Goal: Task Accomplishment & Management: Use online tool/utility

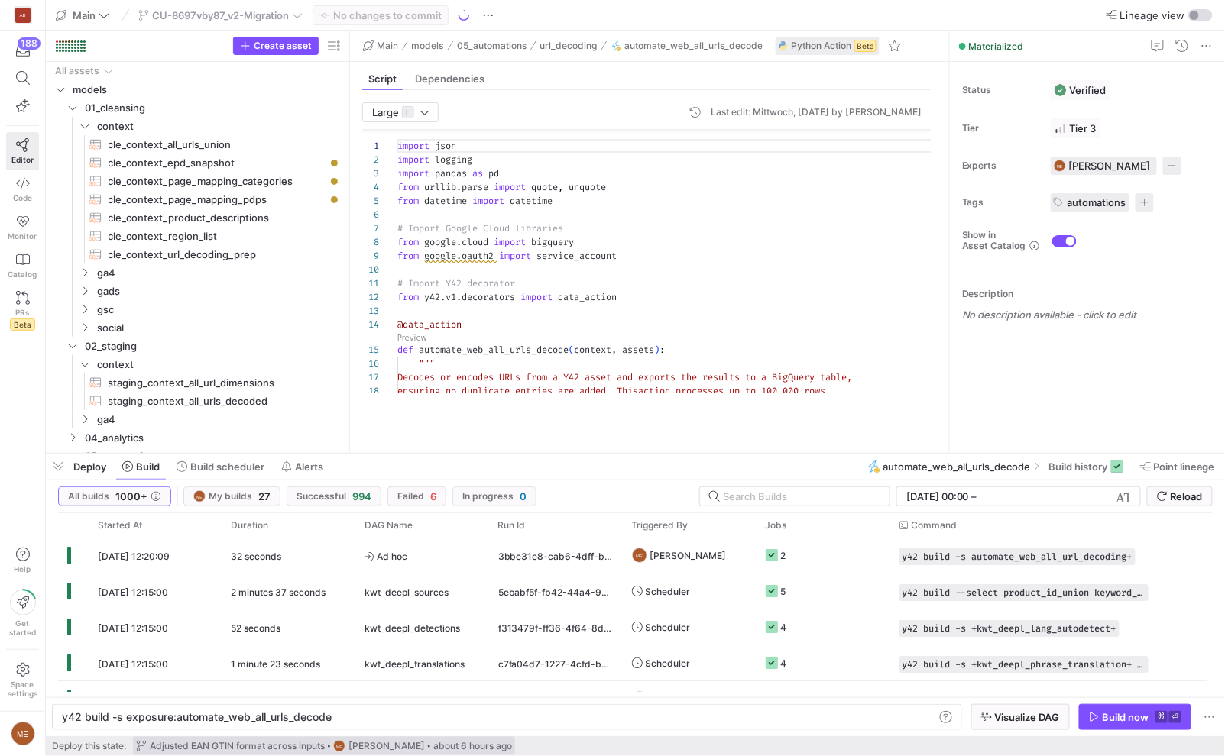
scroll to position [138, 0]
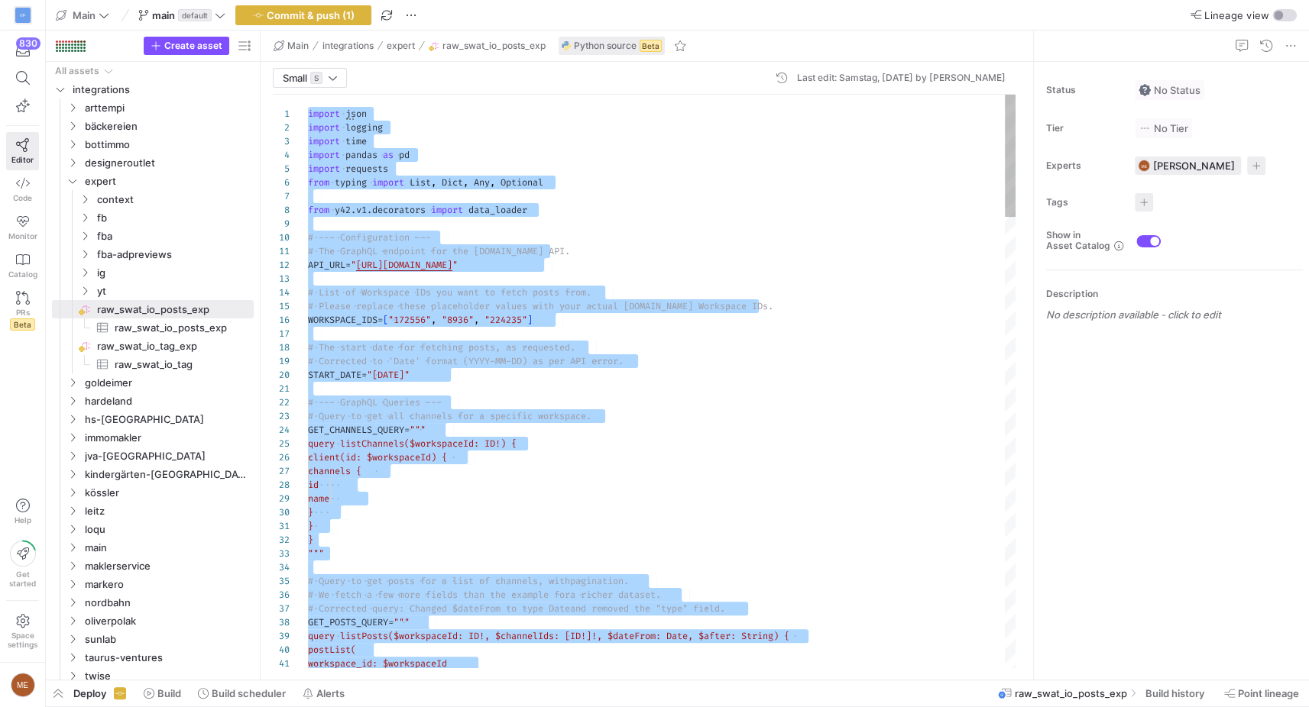
scroll to position [28, 0]
type textarea "logging.warning("No posts were fetched in total. Returning an empty DataFrame."…"
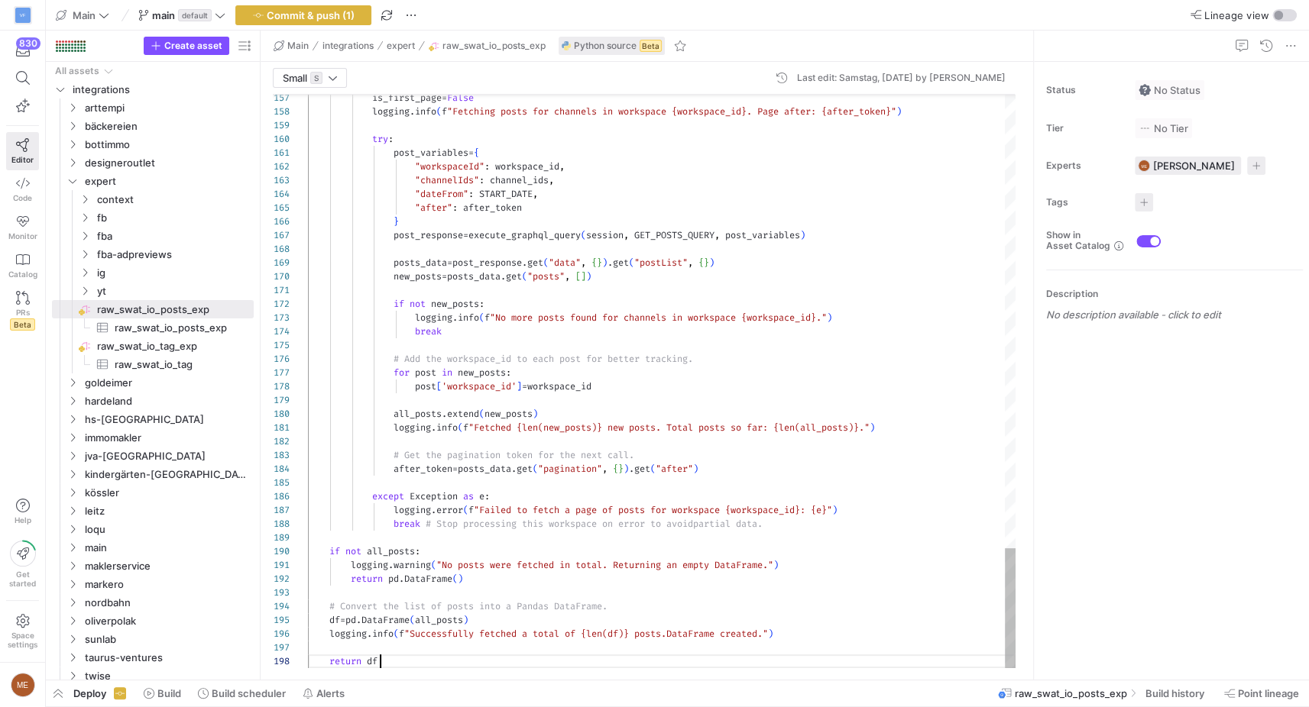
scroll to position [95, 71]
drag, startPoint x: 296, startPoint y: 20, endPoint x: 319, endPoint y: 34, distance: 26.1
click at [296, 20] on span "Commit & push (2)" at bounding box center [310, 15] width 89 height 12
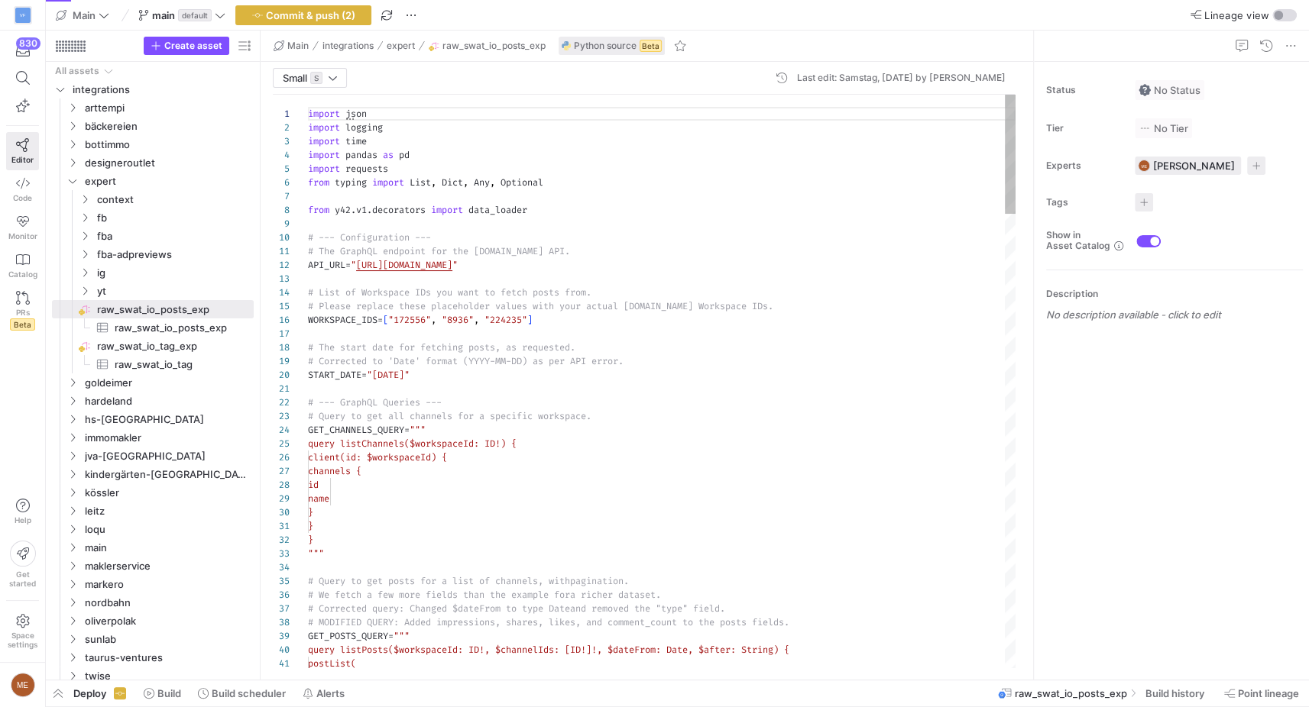
scroll to position [14, 138]
click at [356, 21] on span "button" at bounding box center [303, 15] width 134 height 18
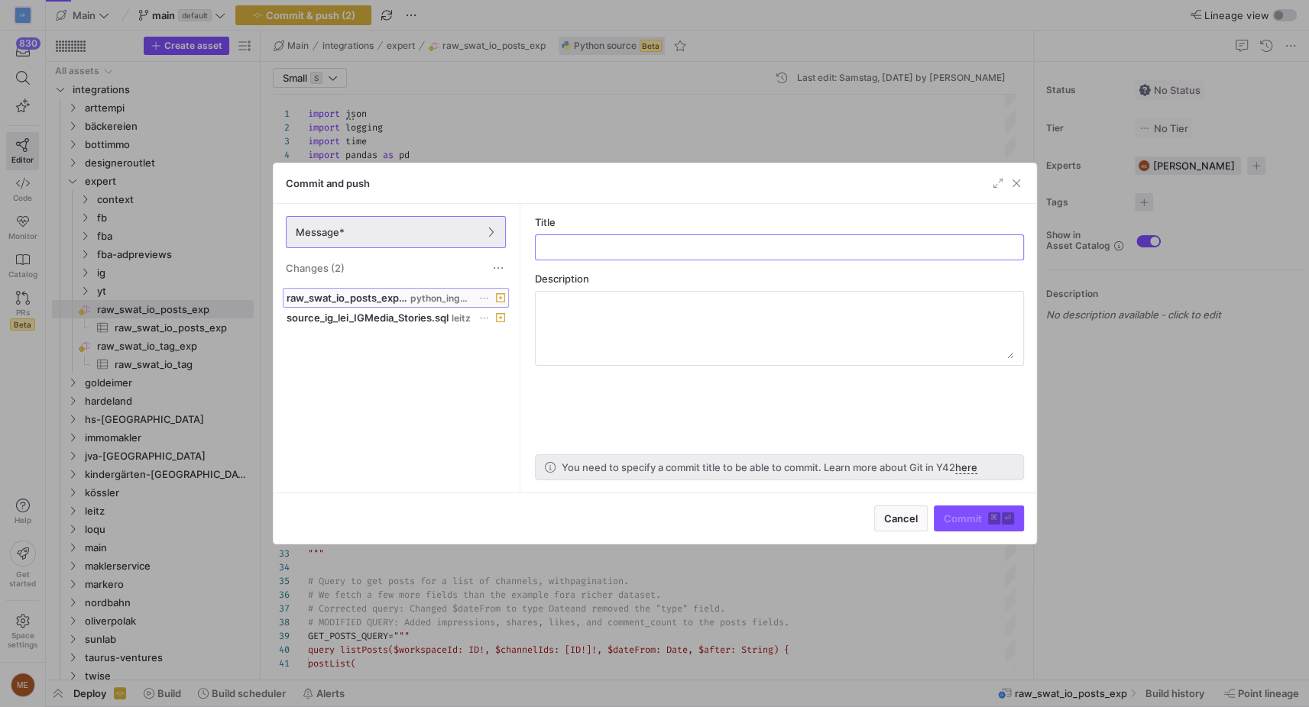
click at [476, 299] on span "raw_swat_io_posts_exp.py python_ingest" at bounding box center [395, 298] width 218 height 12
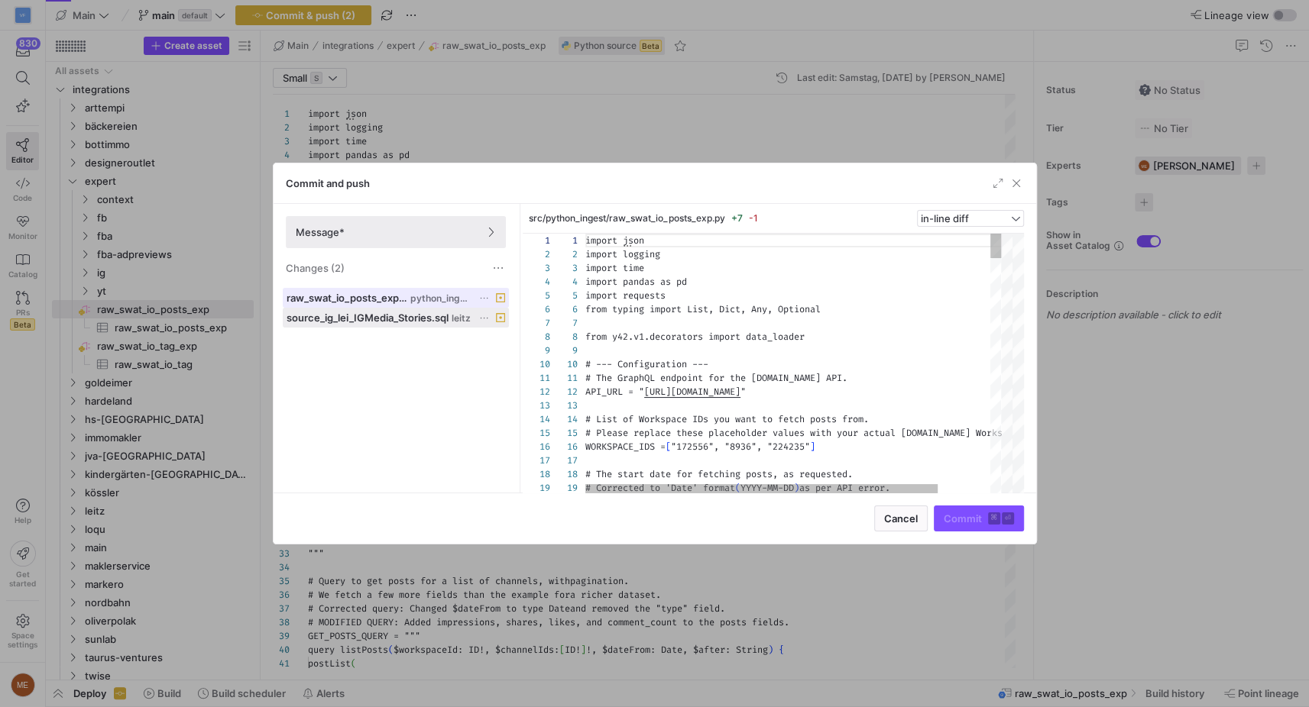
scroll to position [138, 0]
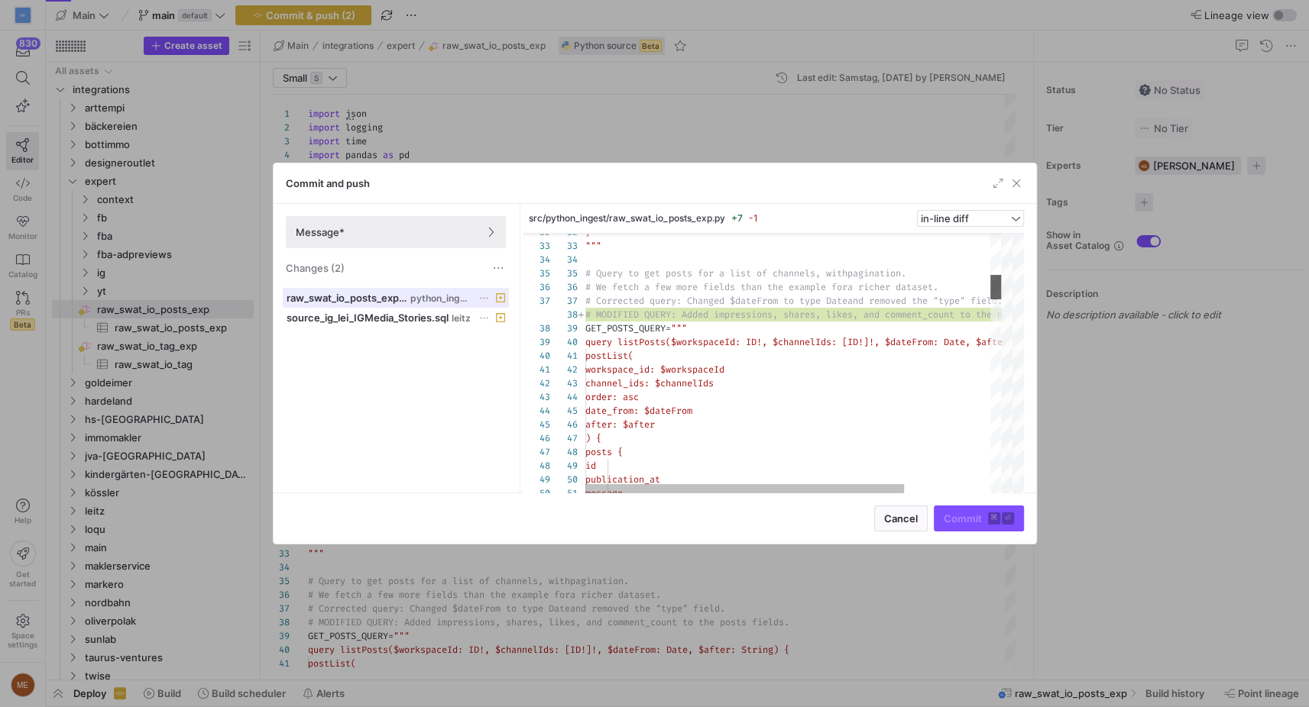
click at [1013, 284] on div at bounding box center [1012, 286] width 23 height 24
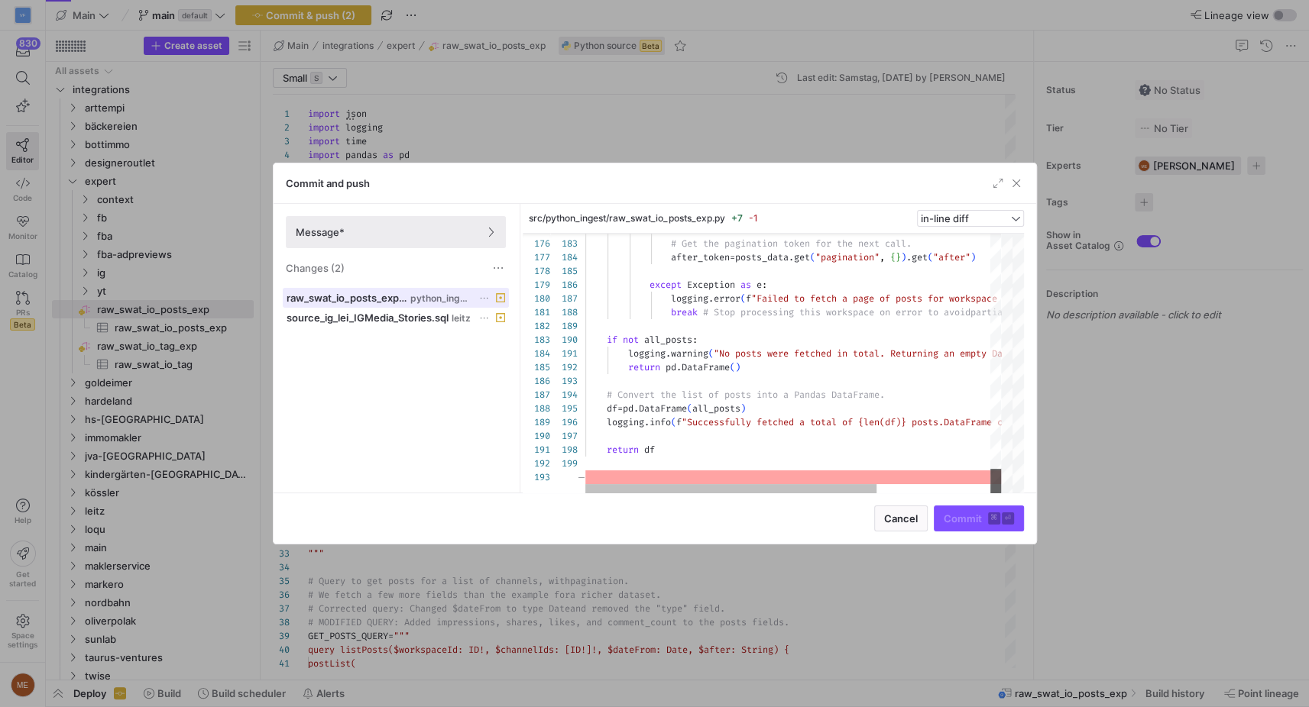
click at [1016, 502] on div "Commit and push Message* Changes (2) raw_swat_io_posts_exp.py python_ingest sou…" at bounding box center [655, 354] width 764 height 382
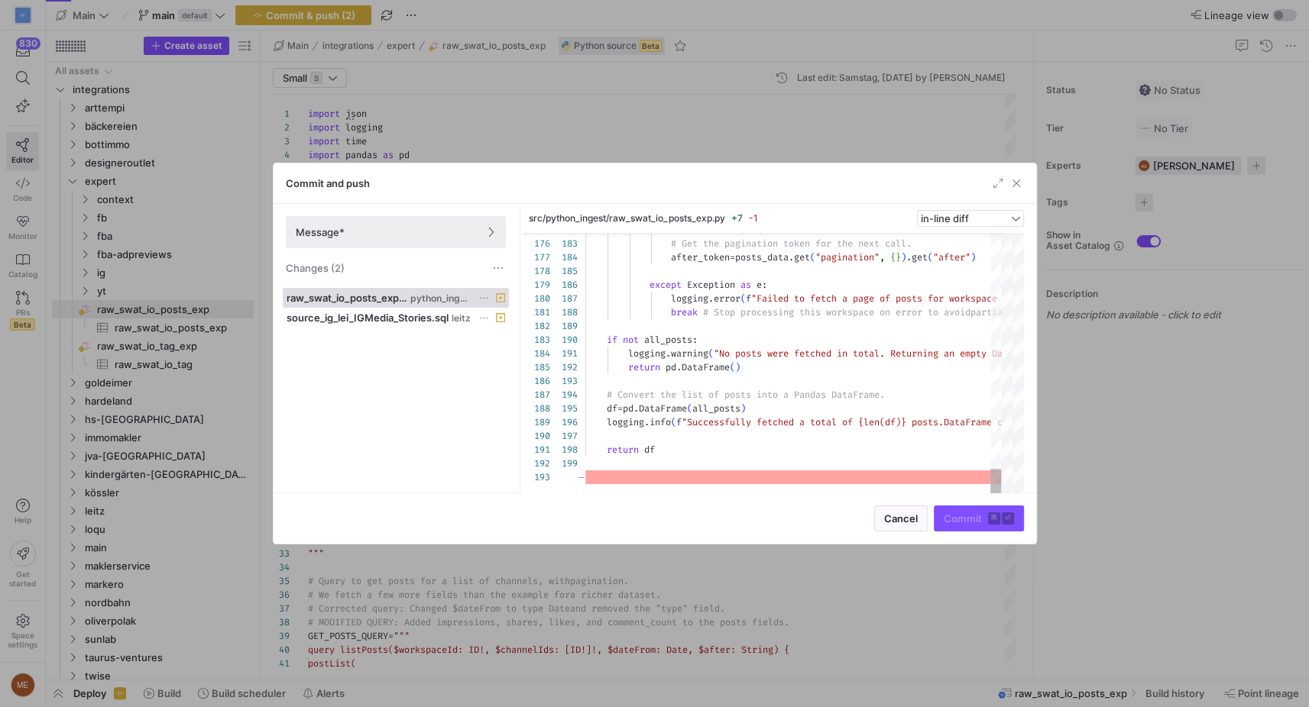
click at [1093, 451] on div at bounding box center [654, 353] width 1309 height 707
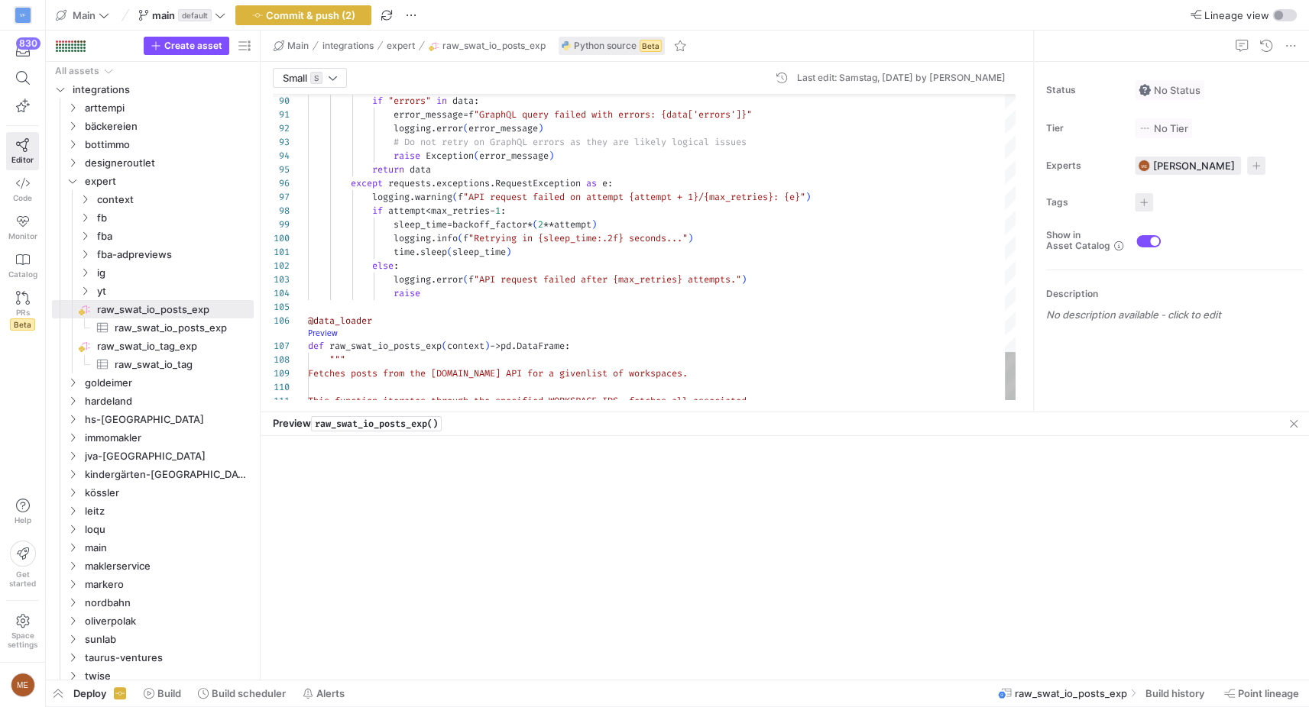
scroll to position [14, 137]
click at [327, 329] on link "Preview" at bounding box center [323, 333] width 30 height 8
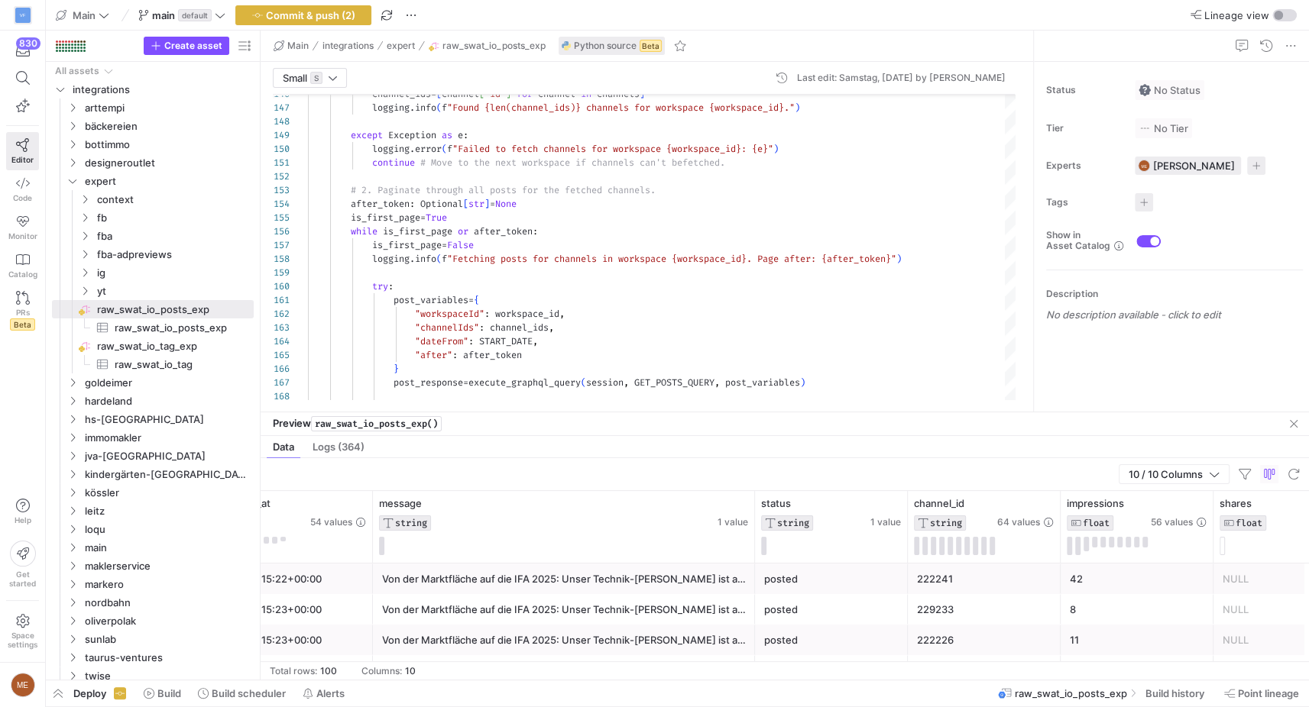
scroll to position [0, 0]
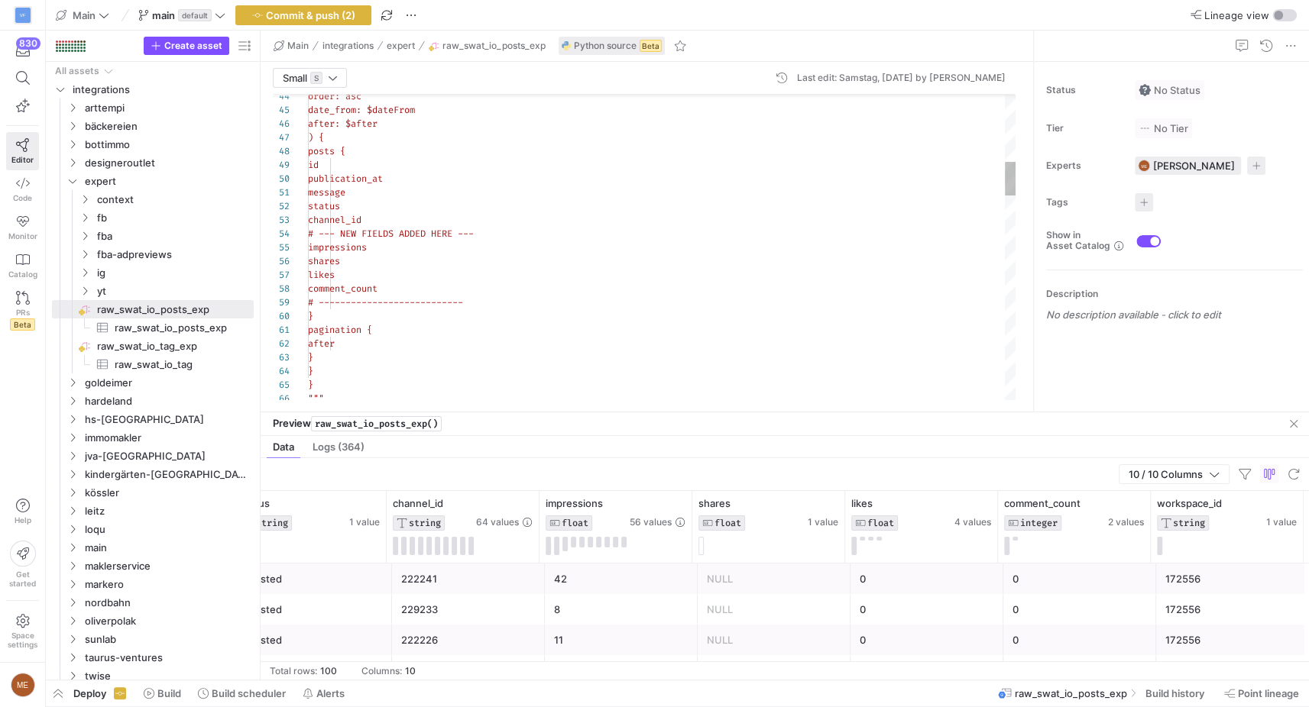
click at [422, 216] on div "channel_id" at bounding box center [661, 220] width 707 height 14
drag, startPoint x: 374, startPoint y: 245, endPoint x: 487, endPoint y: 241, distance: 113.2
click at [474, 241] on span "# --- NEW FIELDS ADDED HERE ---" at bounding box center [391, 247] width 166 height 12
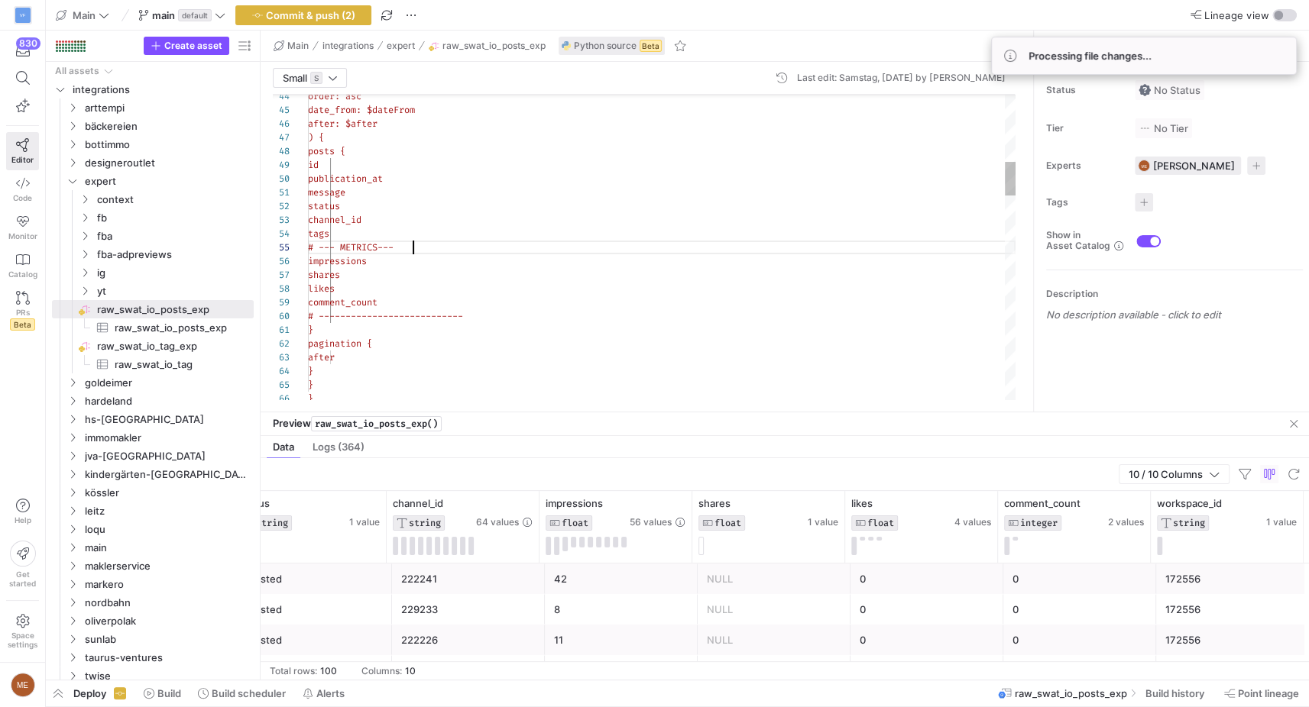
scroll to position [54, 109]
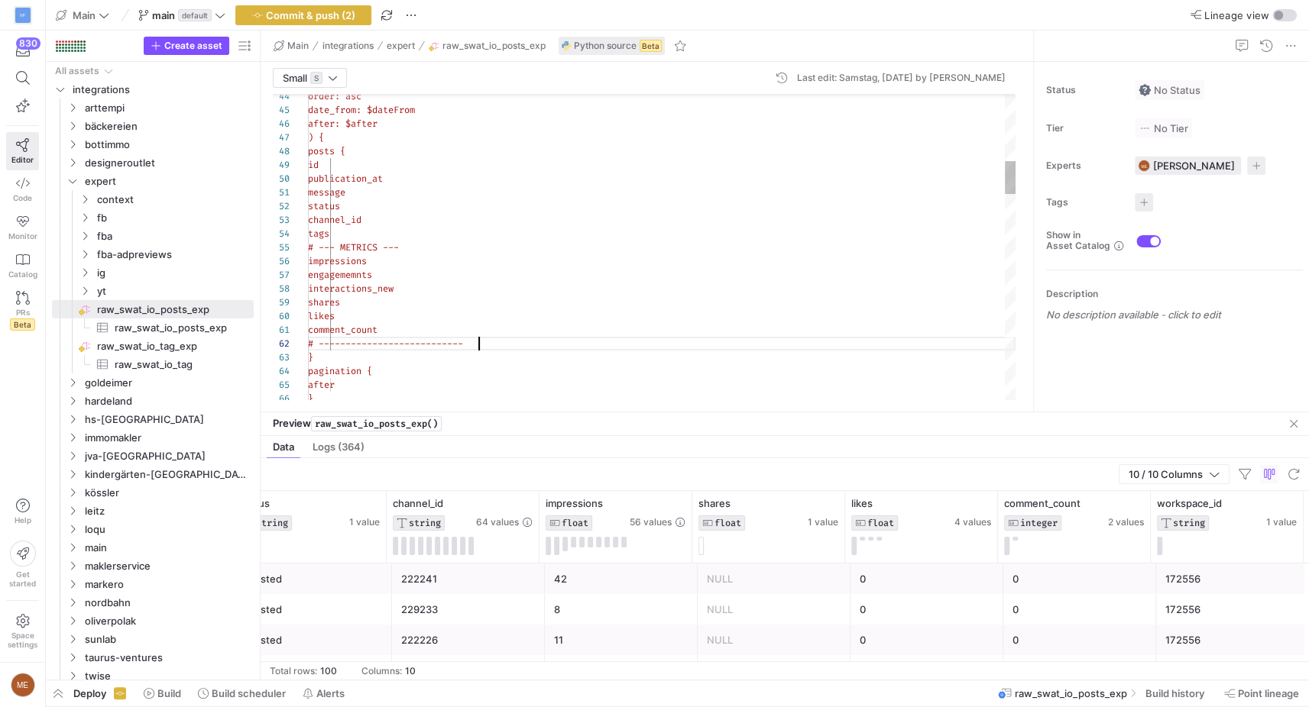
drag, startPoint x: 519, startPoint y: 335, endPoint x: 523, endPoint y: 345, distance: 10.6
click at [519, 335] on div "comment_count" at bounding box center [661, 330] width 707 height 14
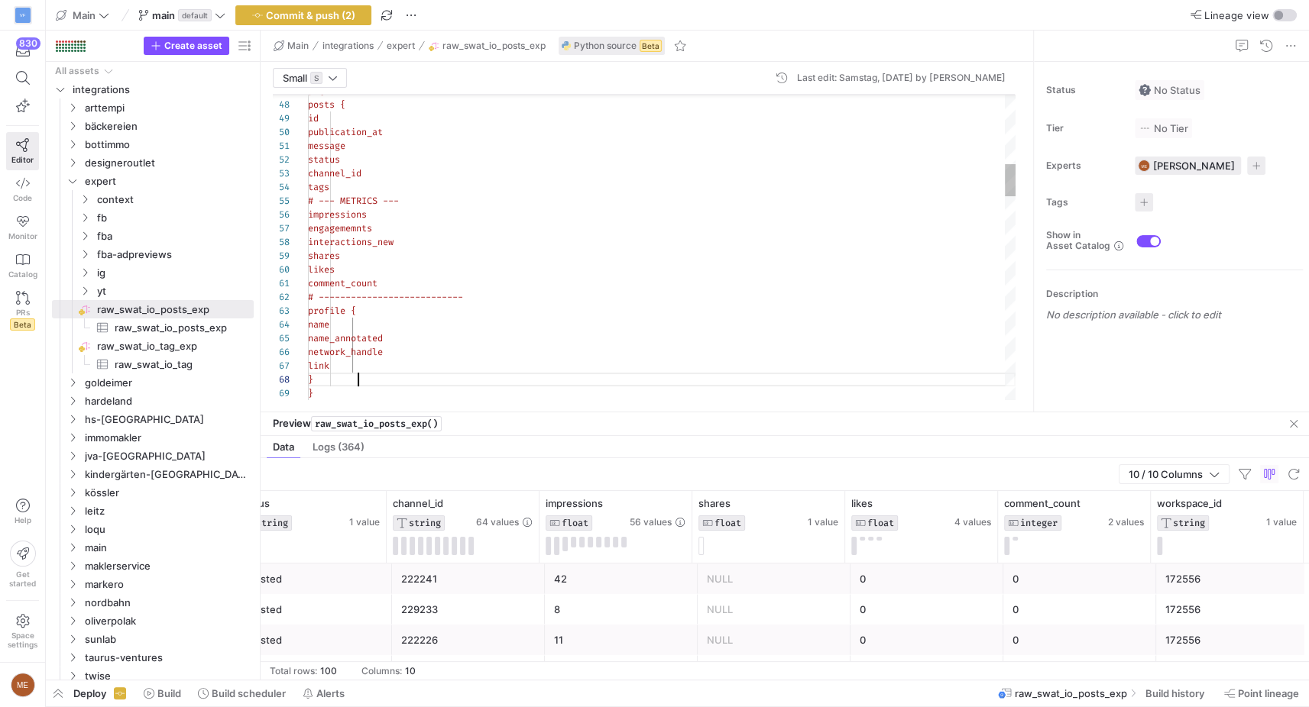
scroll to position [96, 50]
click at [341, 18] on span "Commit & push (2)" at bounding box center [310, 15] width 89 height 12
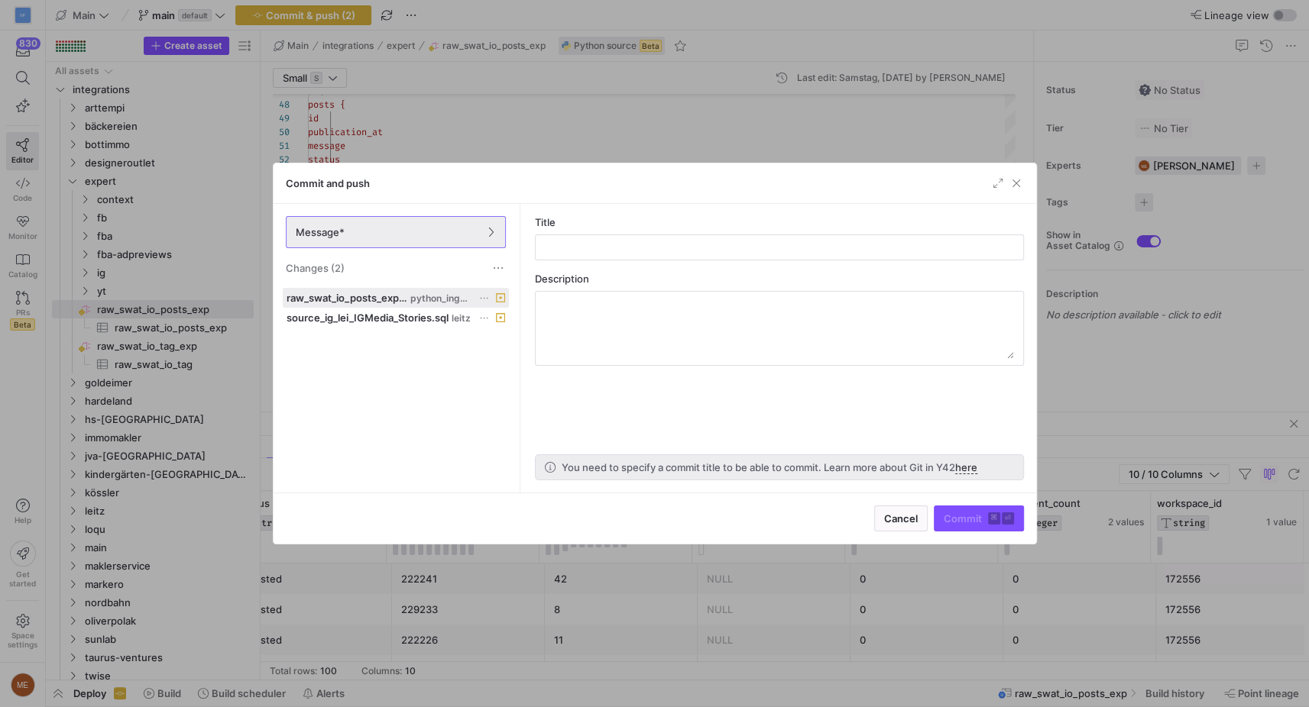
drag, startPoint x: 432, startPoint y: 283, endPoint x: 412, endPoint y: 294, distance: 23.2
click at [432, 284] on div "Message* Changes (2)" at bounding box center [395, 246] width 244 height 84
click at [401, 297] on span "raw_swat_io_posts_exp.py" at bounding box center [346, 298] width 121 height 12
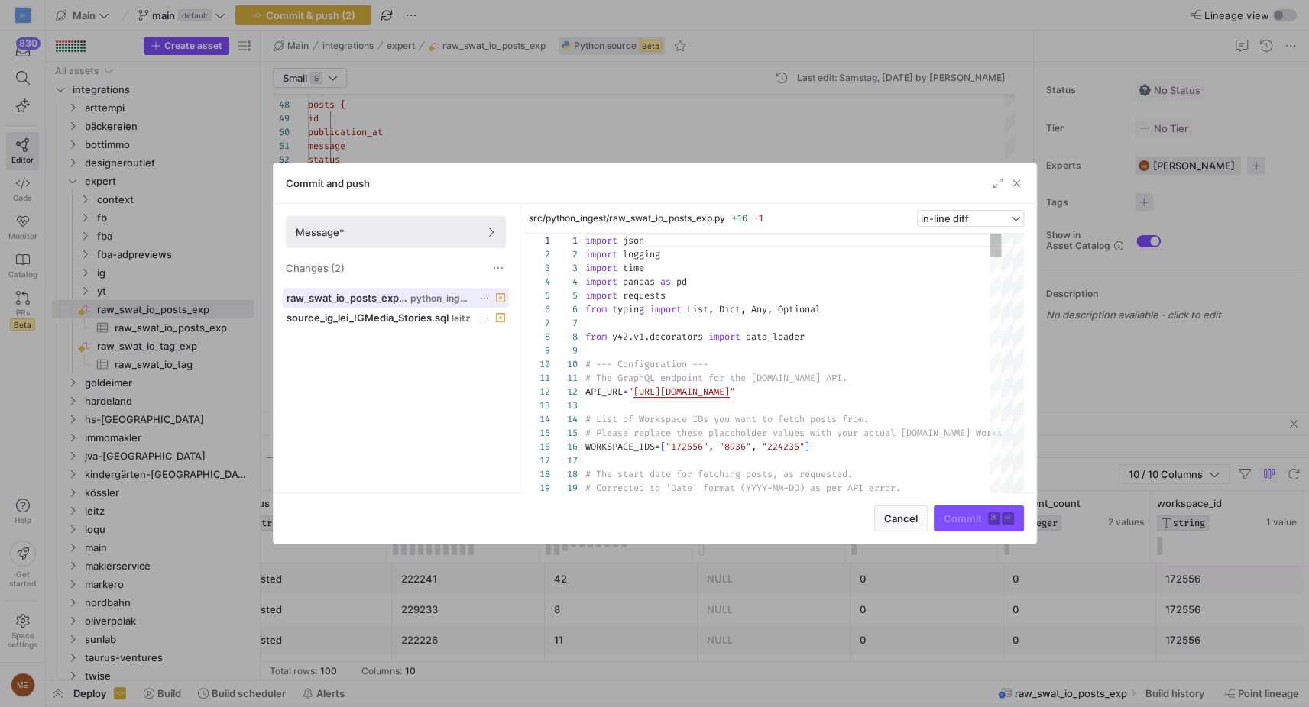
scroll to position [138, 0]
click at [1022, 315] on as-split-area "src/python_ingest/raw_swat_io_posts_exp.py +16 -1 in-line diff 1 2 3 4 5 6 7 8 …" at bounding box center [779, 348] width 513 height 289
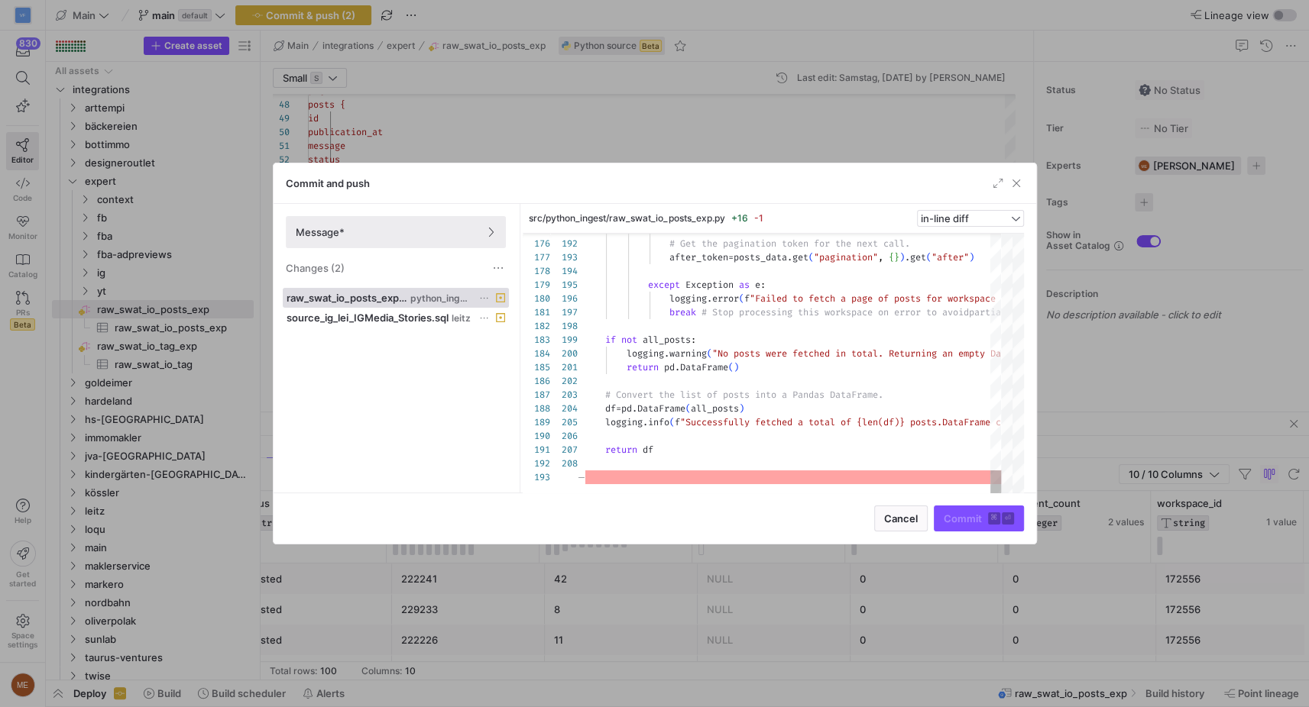
click at [762, 160] on div at bounding box center [654, 353] width 1309 height 707
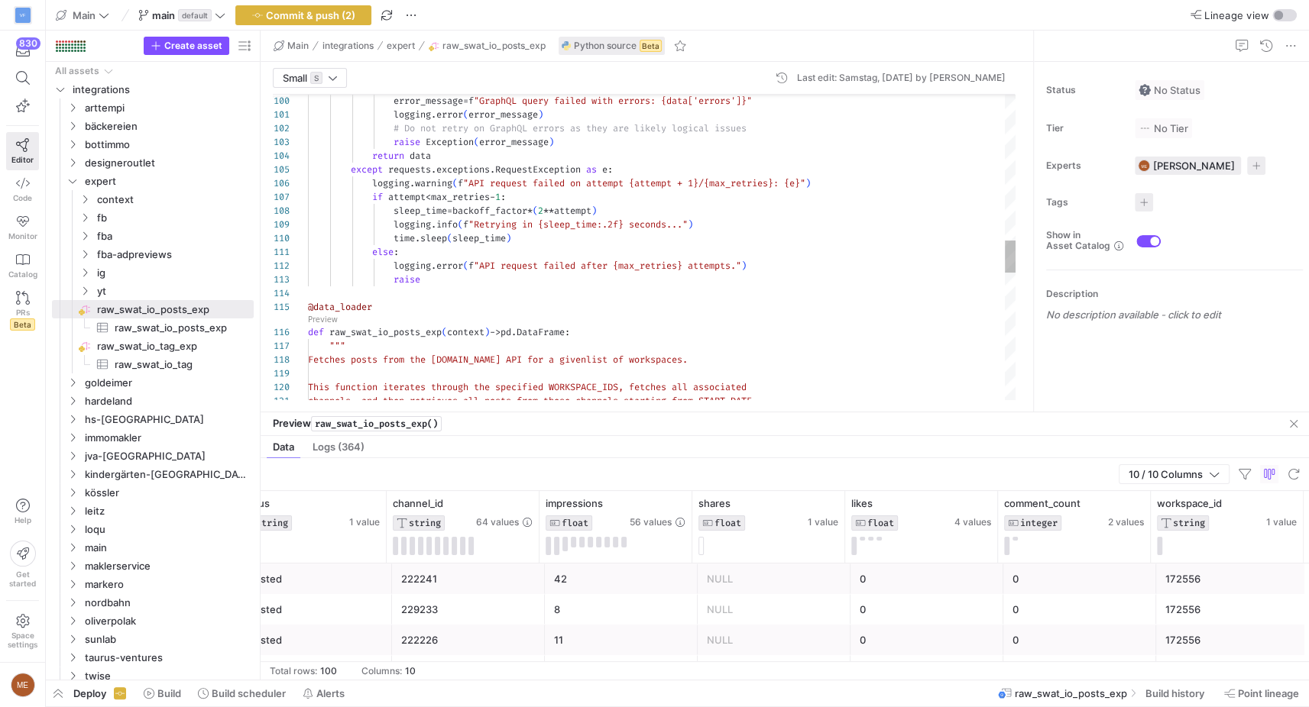
scroll to position [109, 65]
click at [338, 316] on span "Preview" at bounding box center [325, 319] width 34 height 14
click at [332, 317] on link "Preview" at bounding box center [323, 319] width 30 height 8
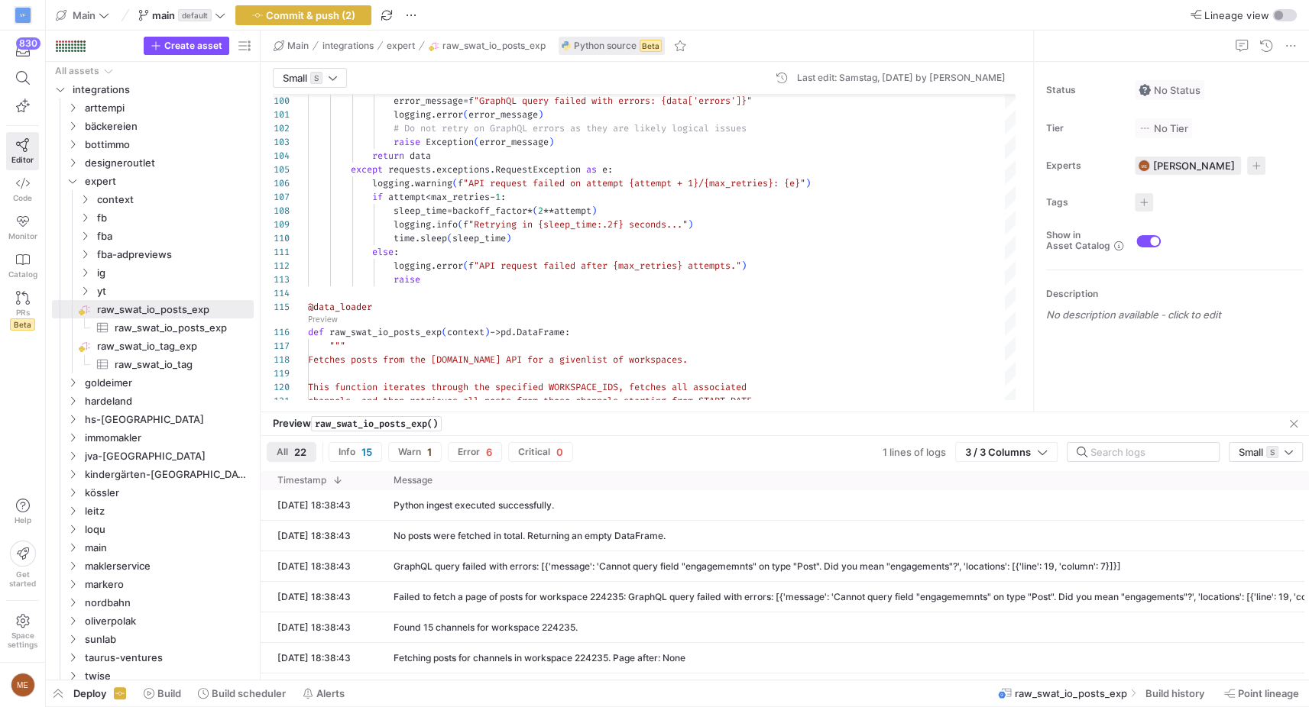
scroll to position [0, 148]
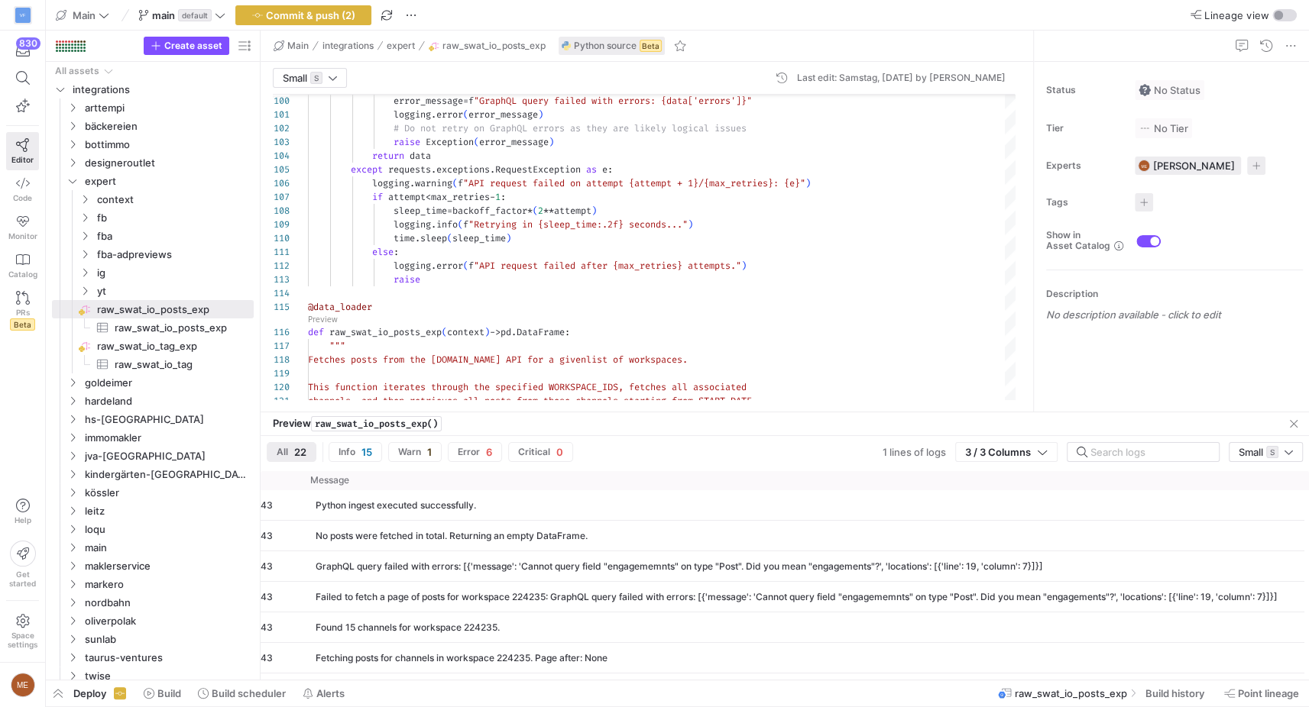
click at [1079, 600] on div "Failed to fetch a page of posts for workspace 224235: GraphQL query failed with…" at bounding box center [796, 597] width 962 height 11
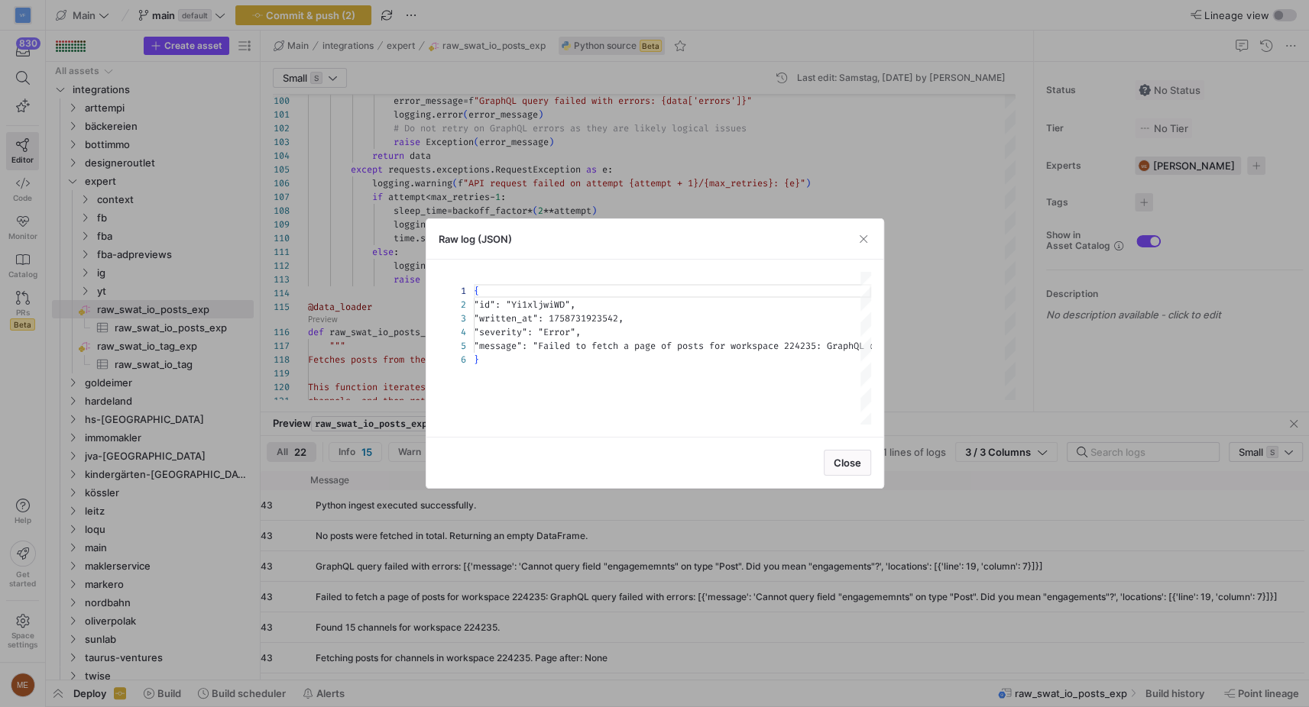
click at [1079, 600] on body "VF 830 Editor Code Monitor Catalog PRs Beta Help Get started Space settings ME …" at bounding box center [654, 353] width 1309 height 707
click at [806, 349] on div "{ "id" : "Yi1xljwiWD" , "written_at" : 1758731923542 , "severity" : "Error" , "…" at bounding box center [445, 348] width 1390 height 153
click at [942, 311] on div at bounding box center [654, 353] width 1309 height 707
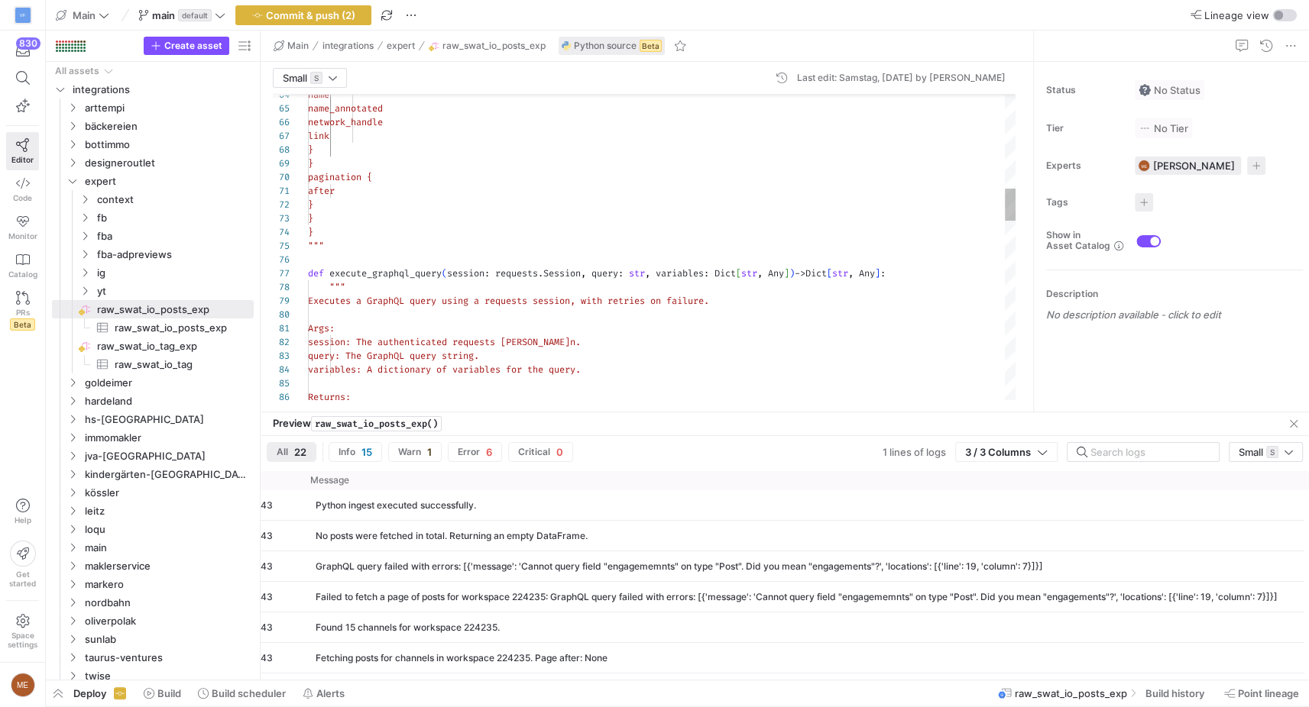
scroll to position [109, 66]
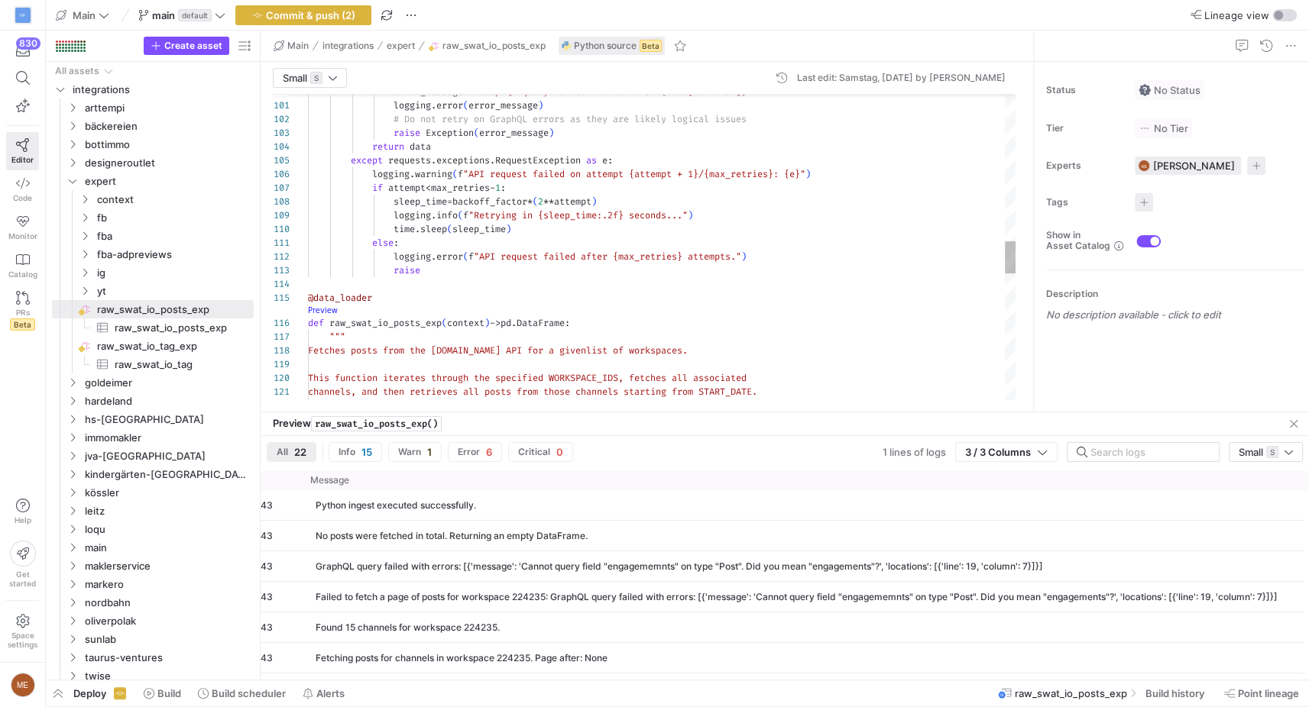
click at [333, 308] on link "Preview" at bounding box center [323, 310] width 30 height 8
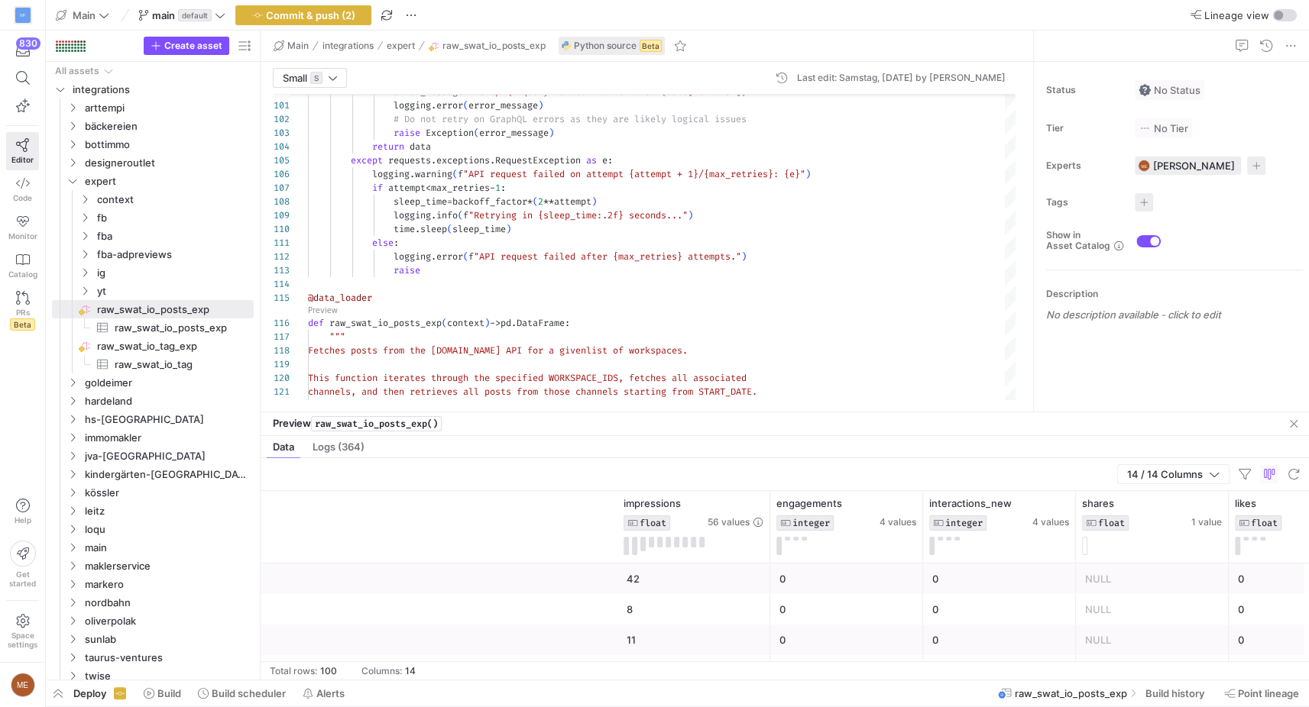
scroll to position [0, 1347]
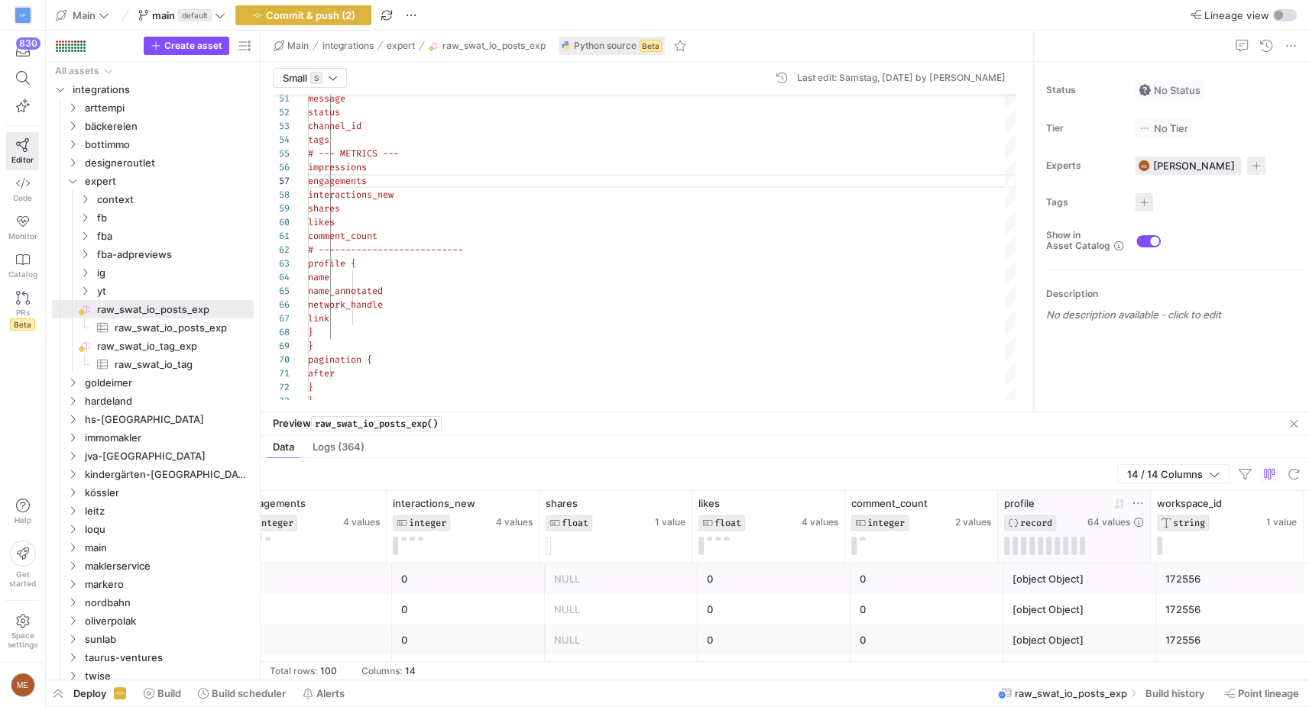
click at [1075, 554] on button at bounding box center [1073, 546] width 5 height 18
click at [1059, 545] on div at bounding box center [1074, 546] width 140 height 18
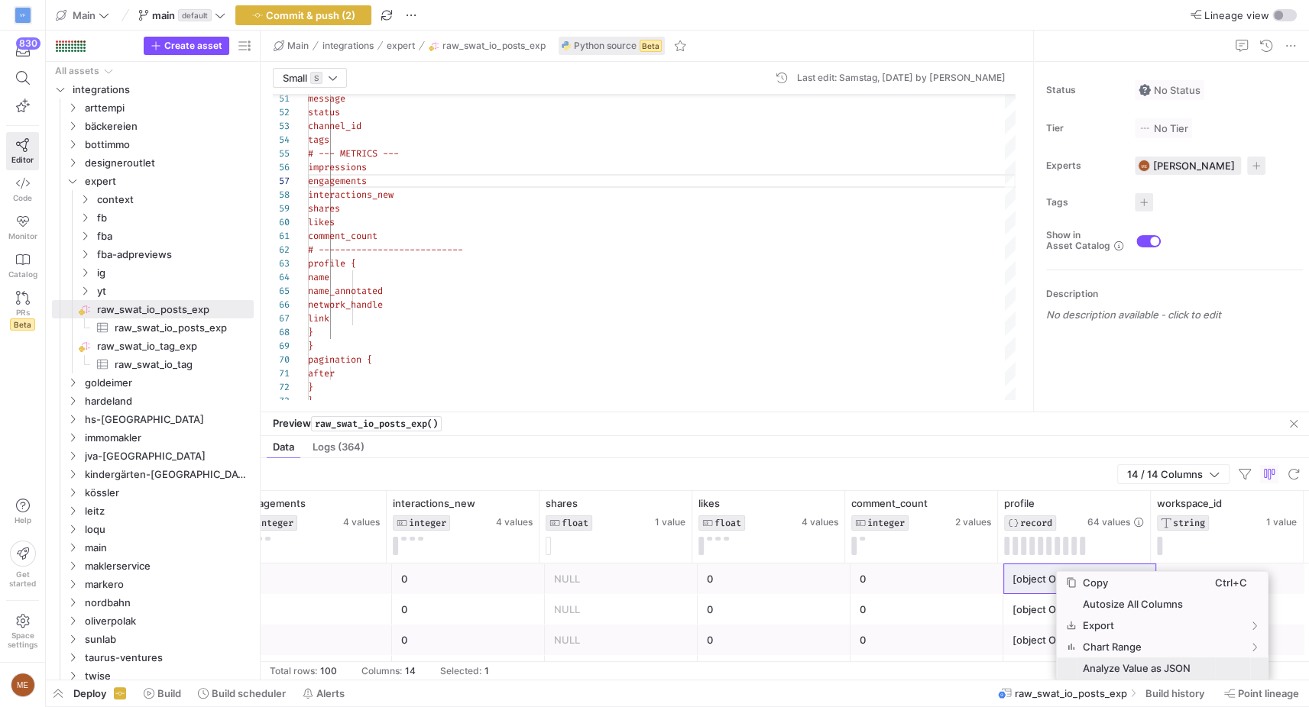
click at [1082, 667] on span "Analyze Value as JSON" at bounding box center [1145, 668] width 138 height 21
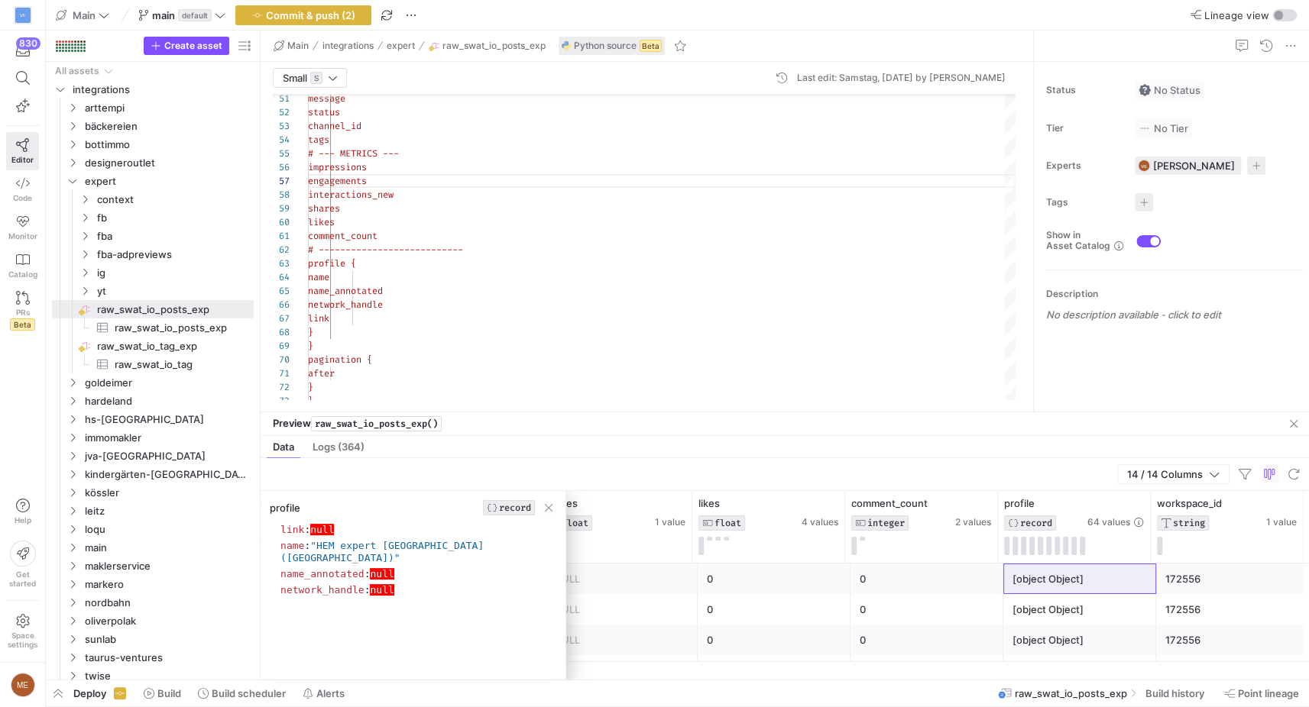
drag, startPoint x: 462, startPoint y: 307, endPoint x: 438, endPoint y: 280, distance: 36.3
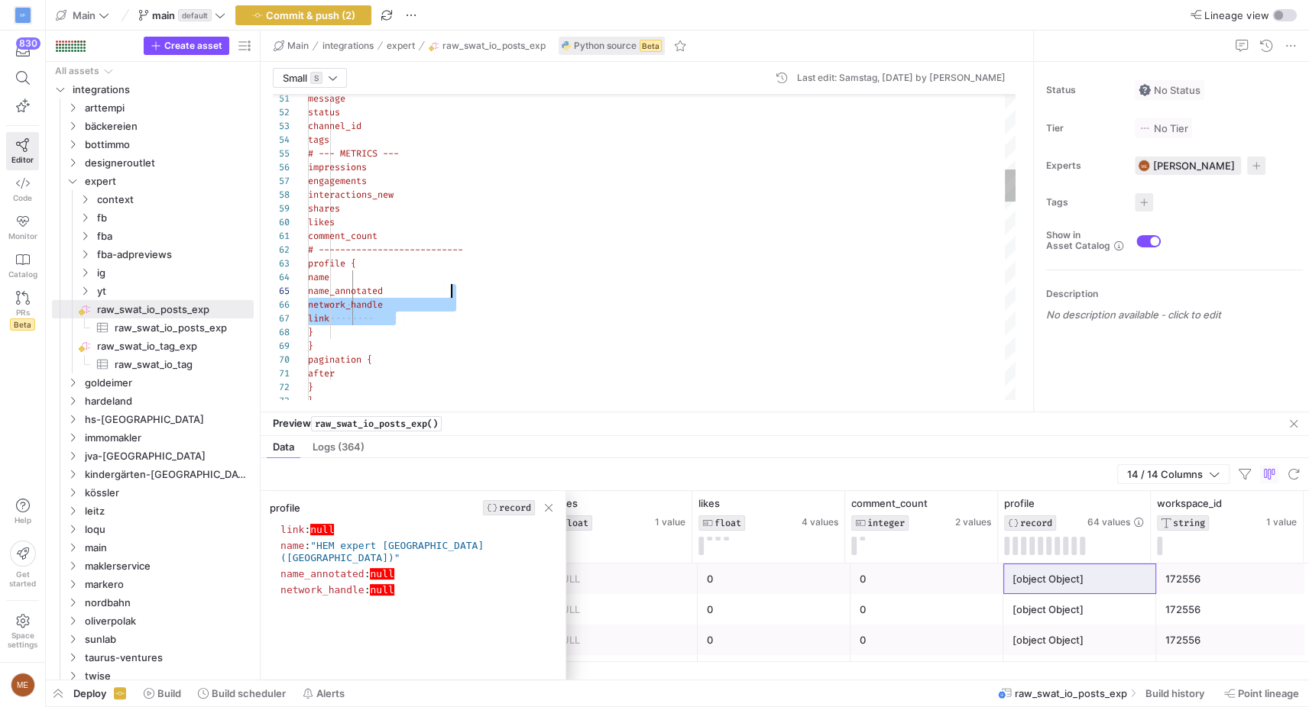
drag, startPoint x: 438, startPoint y: 280, endPoint x: 456, endPoint y: 270, distance: 19.8
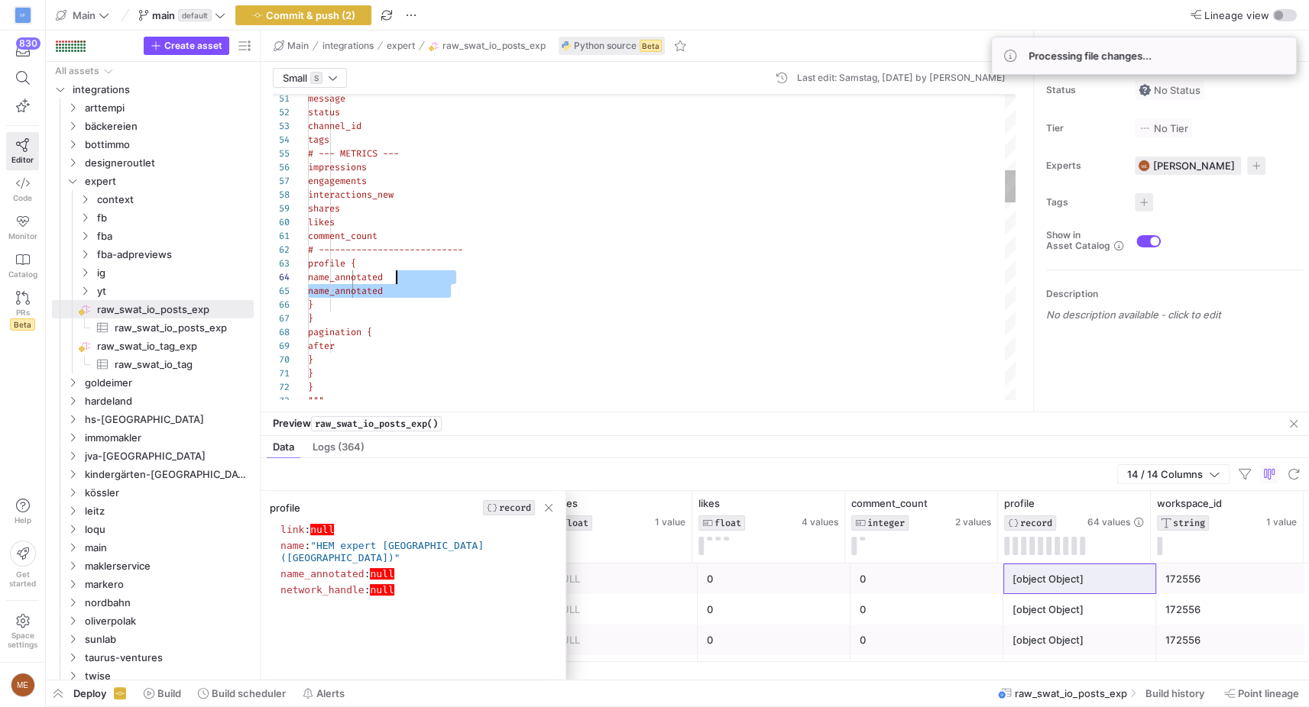
type textarea "comment_count # --------------------------- profile { name } } pagination { aft…"
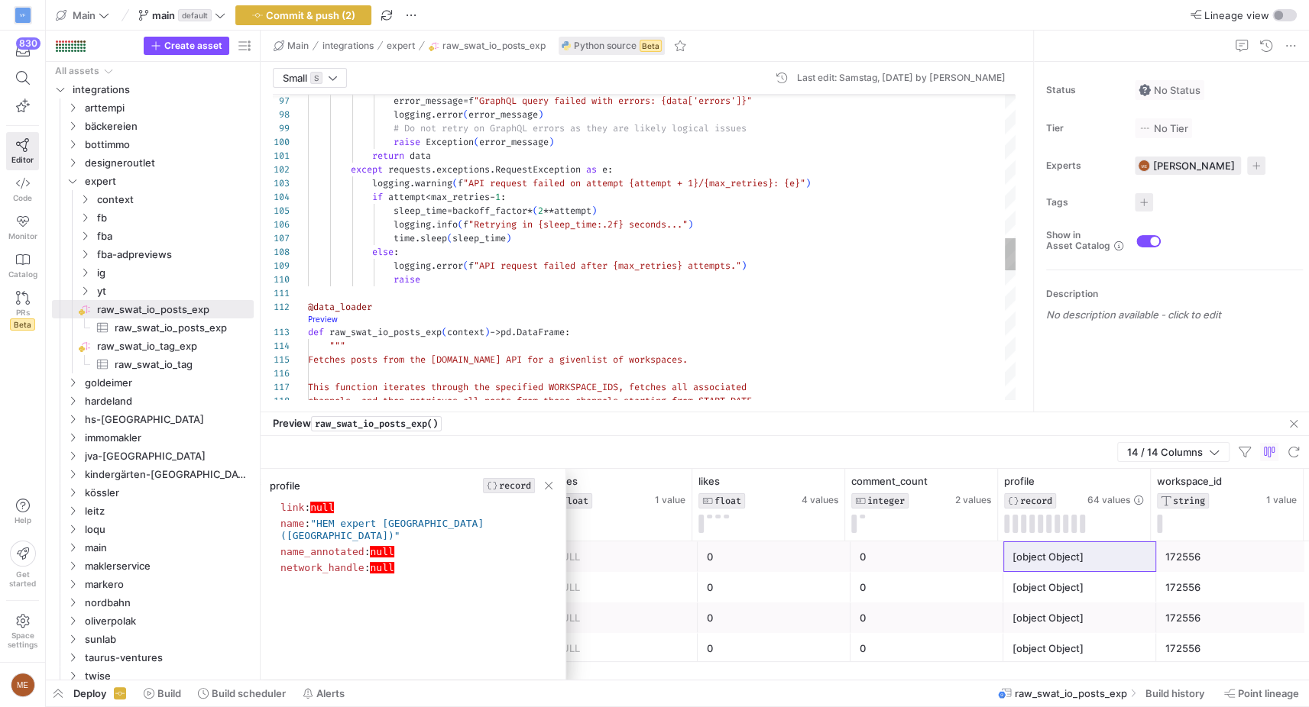
click at [325, 320] on link "Preview" at bounding box center [323, 319] width 30 height 8
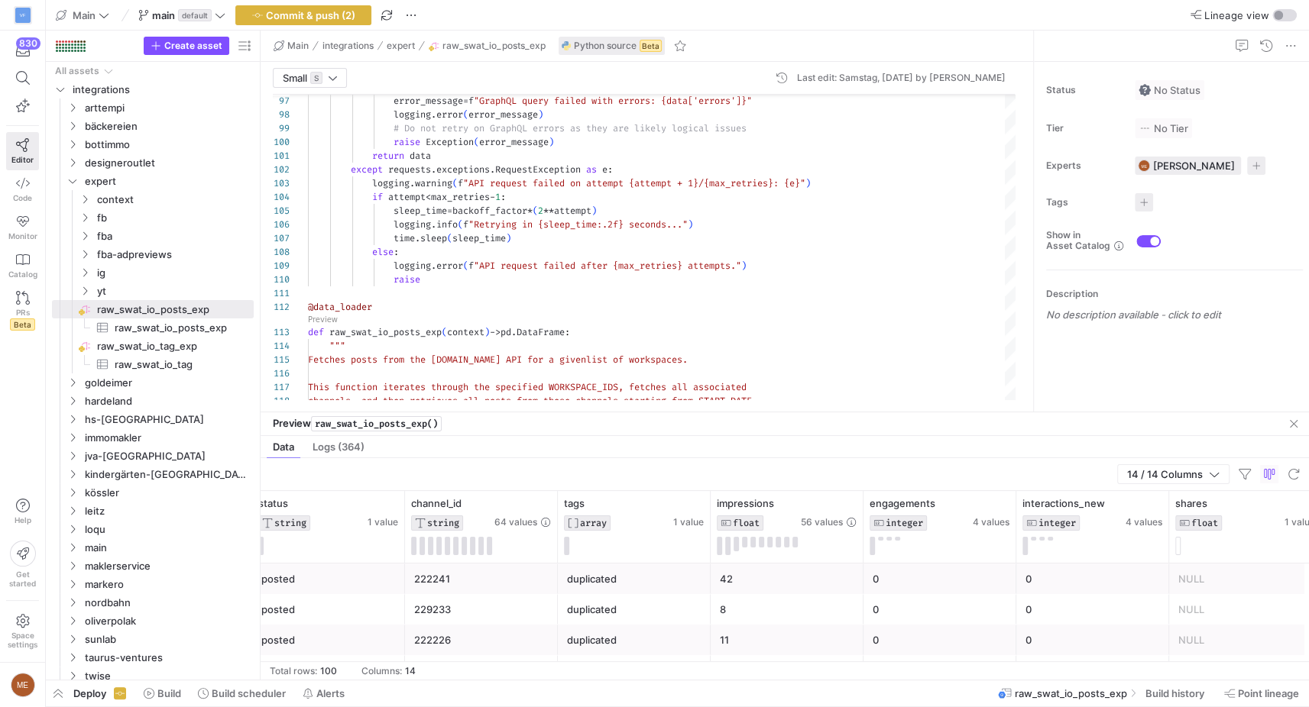
scroll to position [0, 811]
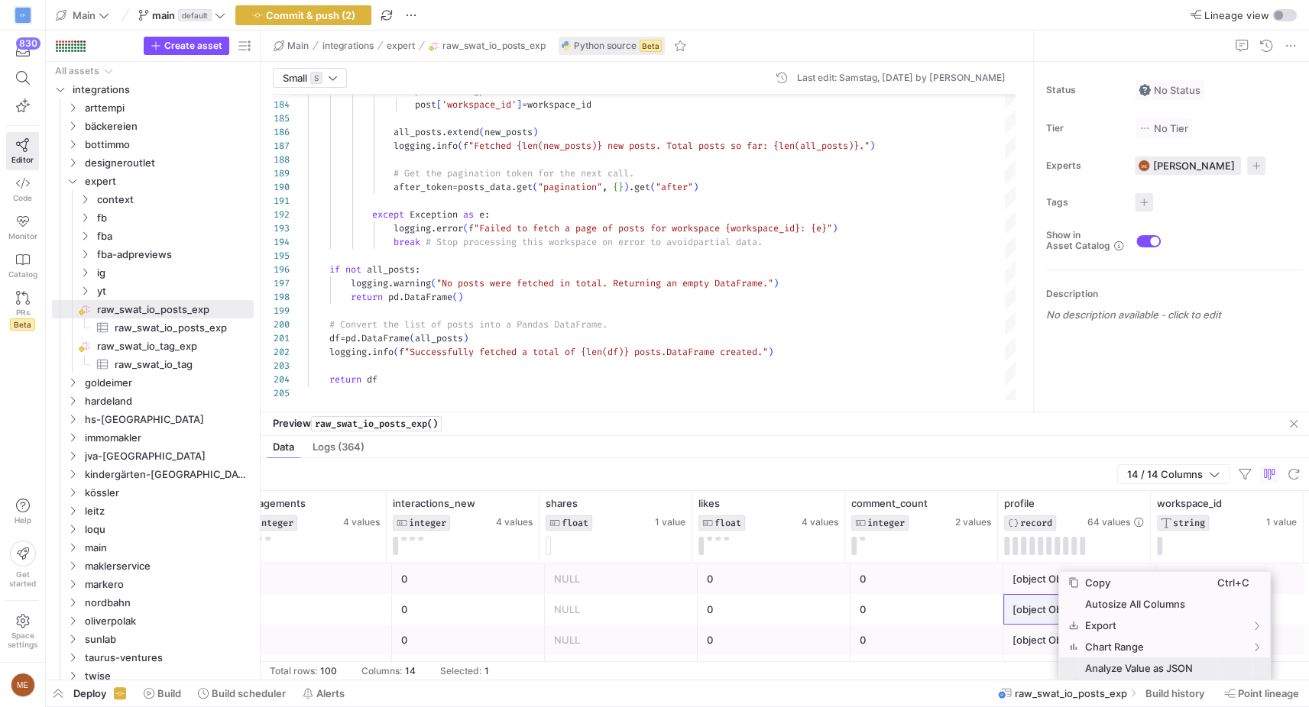
click at [1125, 668] on span "Analyze Value as JSON" at bounding box center [1148, 668] width 138 height 21
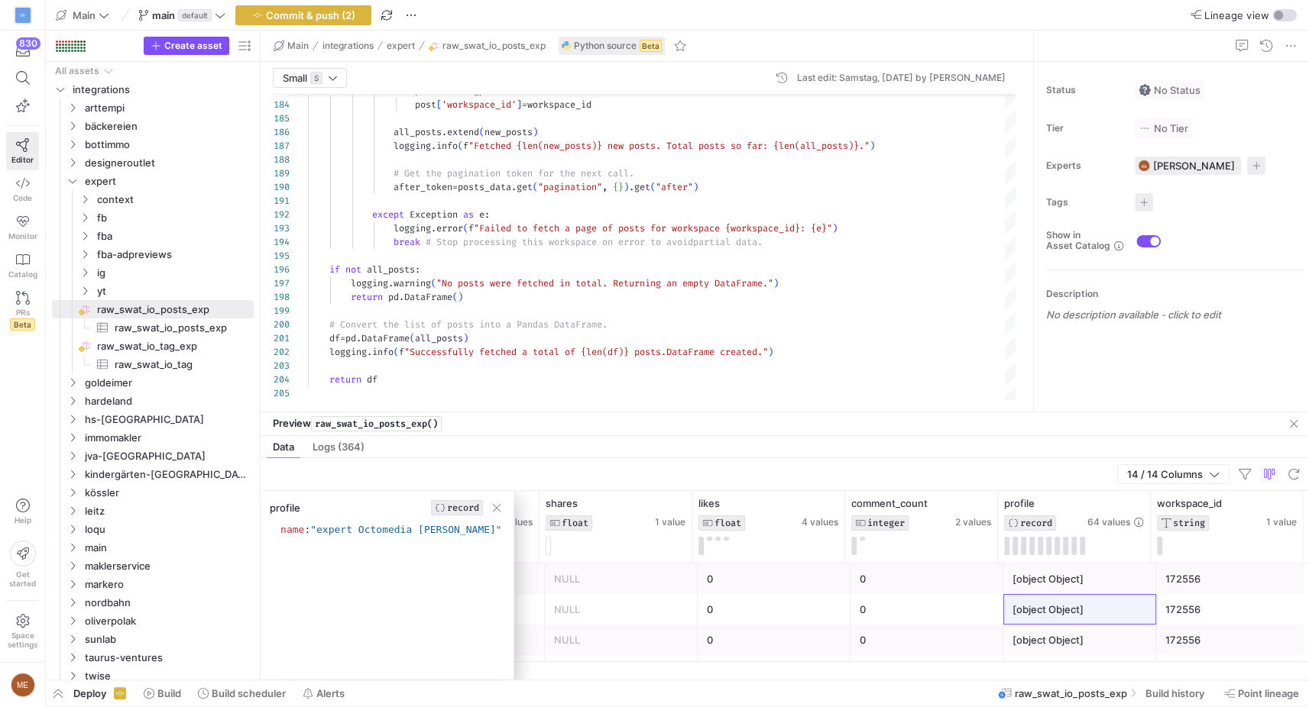
click at [1003, 625] on div "[object Object]" at bounding box center [1079, 640] width 153 height 31
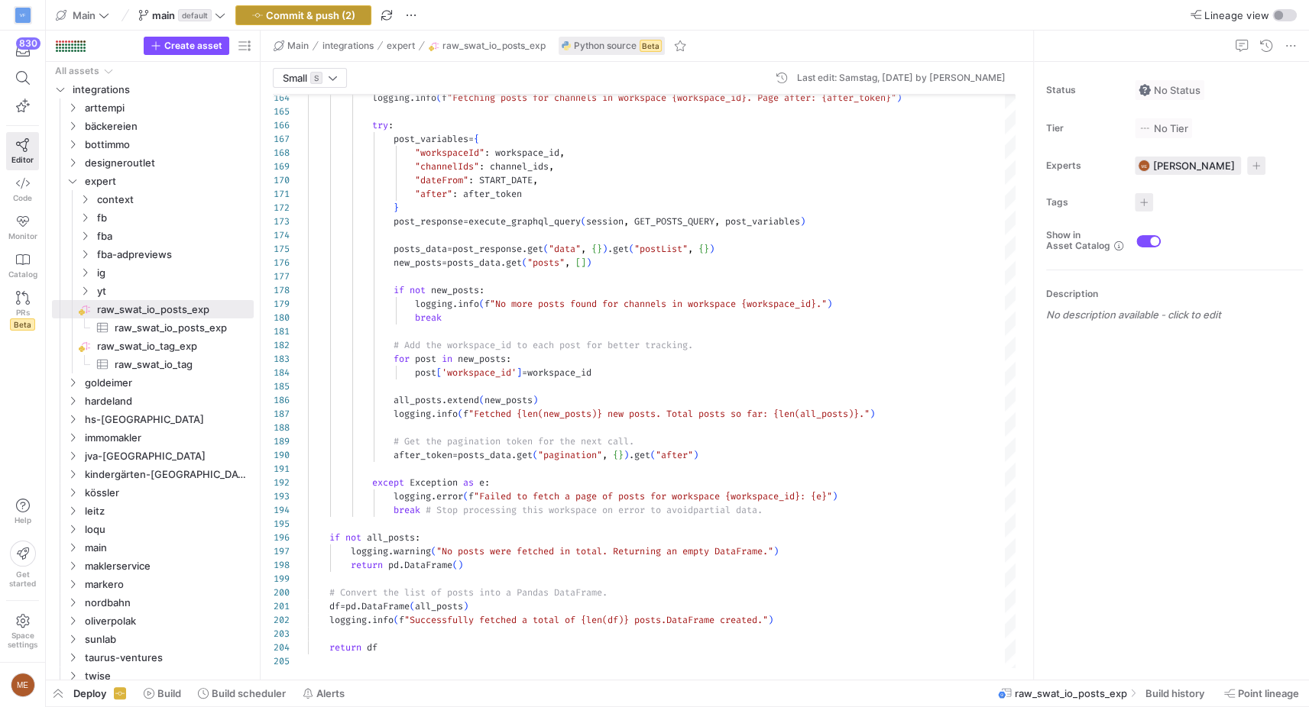
click at [284, 16] on span "Commit & push (2)" at bounding box center [310, 15] width 89 height 12
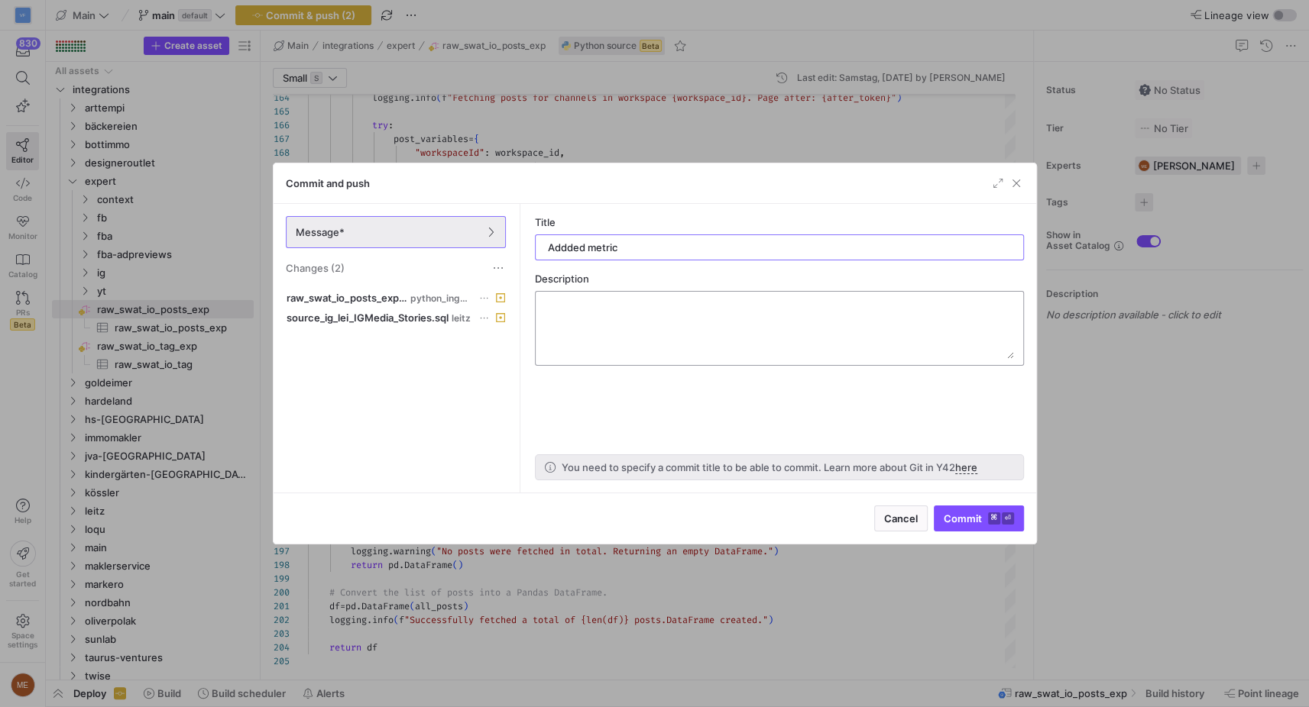
type input "Addded metrics"
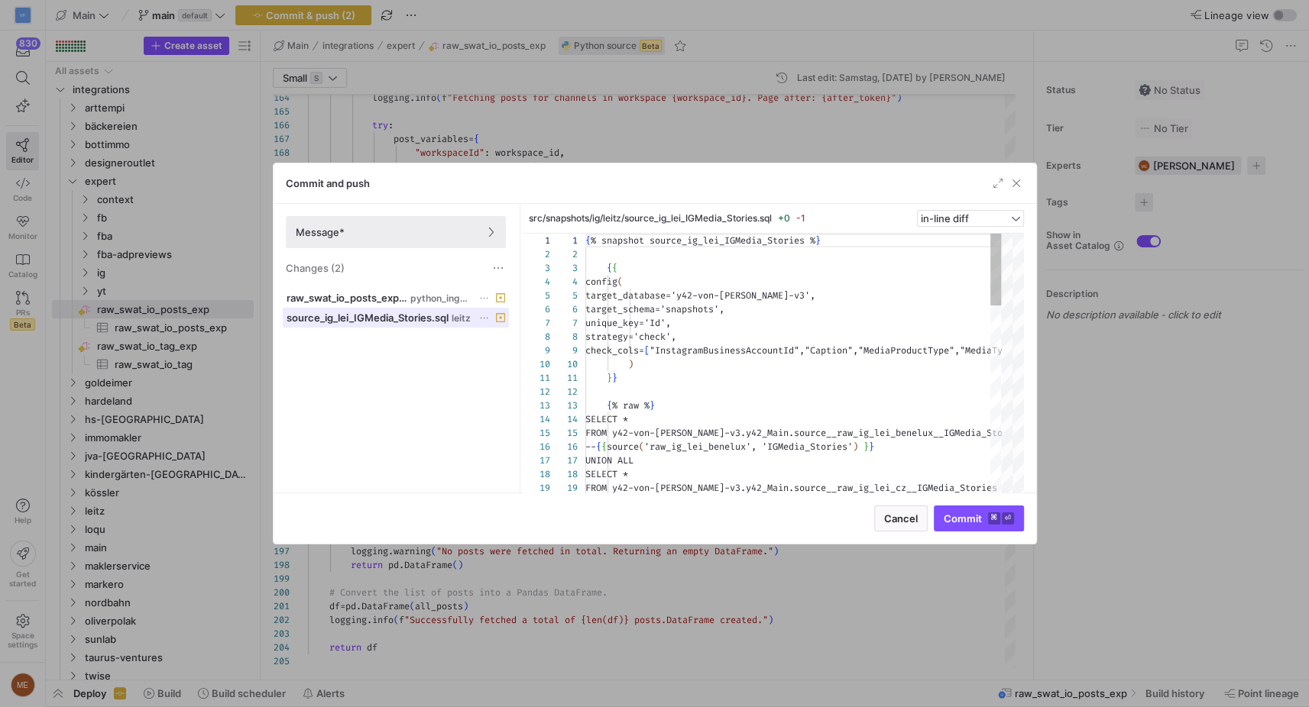
click at [406, 314] on span "source_ig_lei_IGMedia_Stories.sql" at bounding box center [367, 318] width 162 height 12
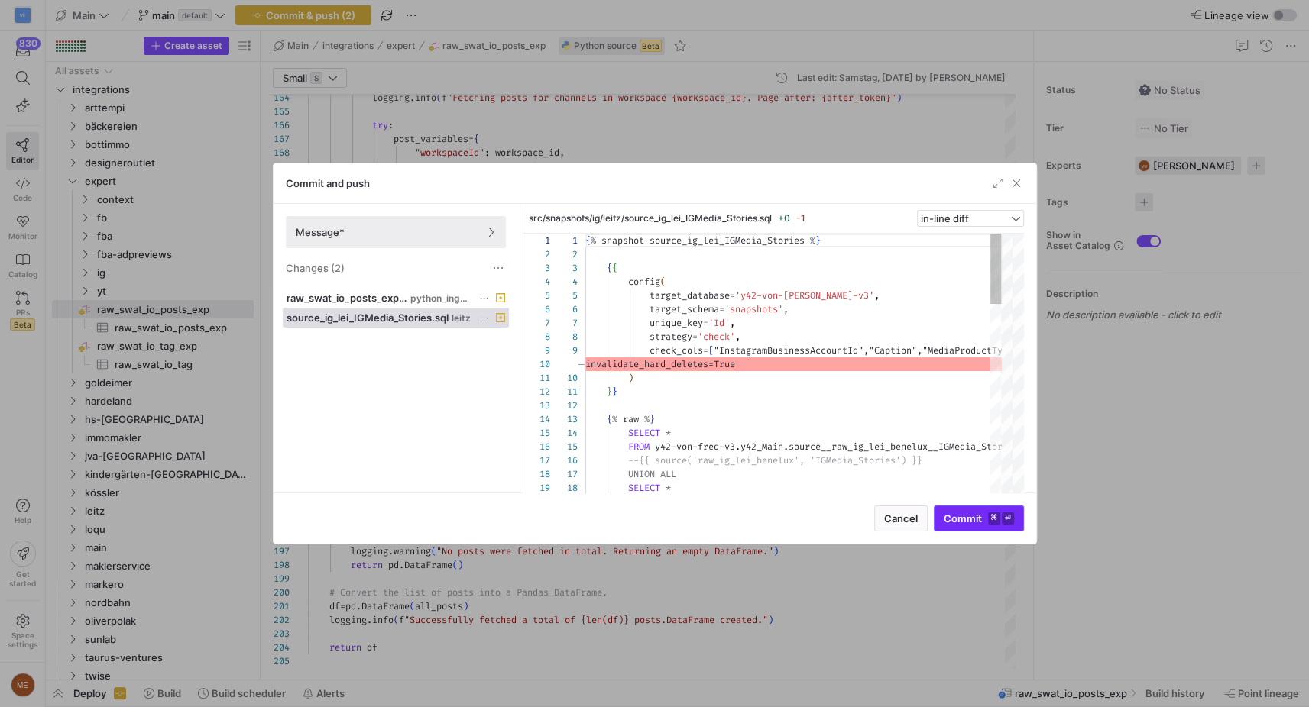
click at [973, 519] on span "Commit ⌘ ⏎" at bounding box center [978, 519] width 70 height 12
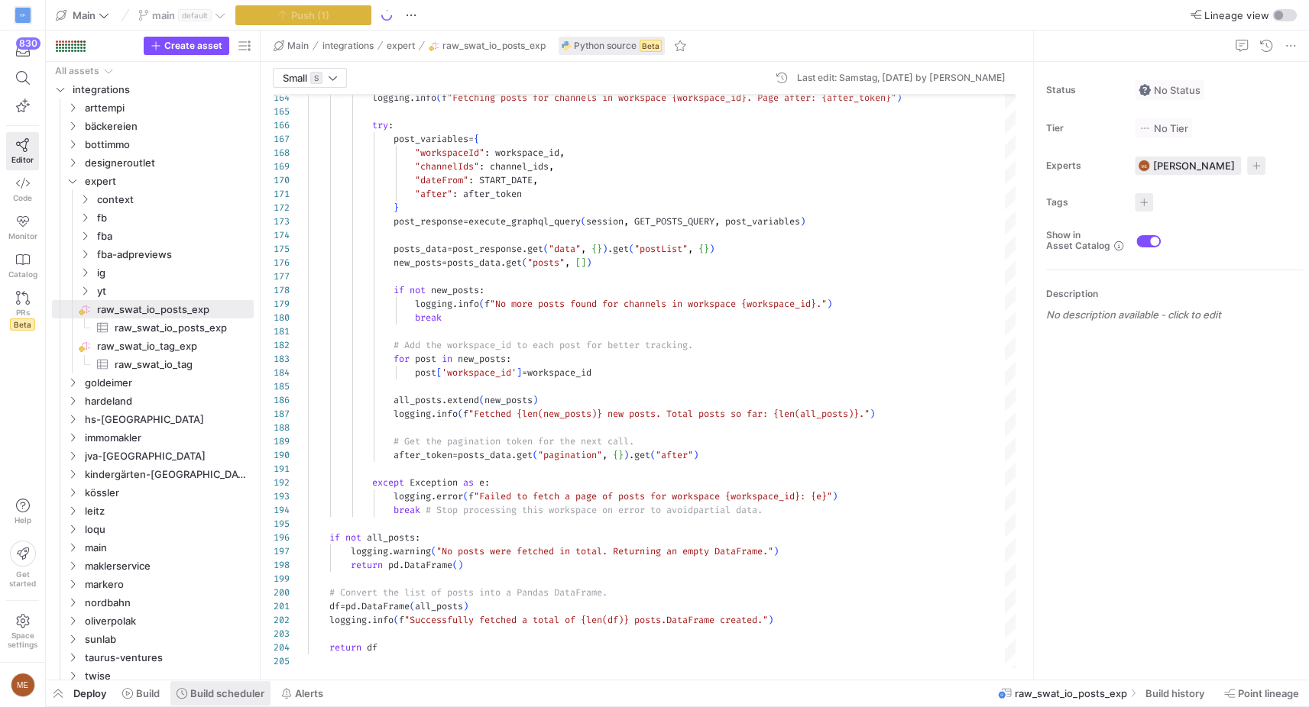
click at [219, 687] on span at bounding box center [220, 693] width 100 height 24
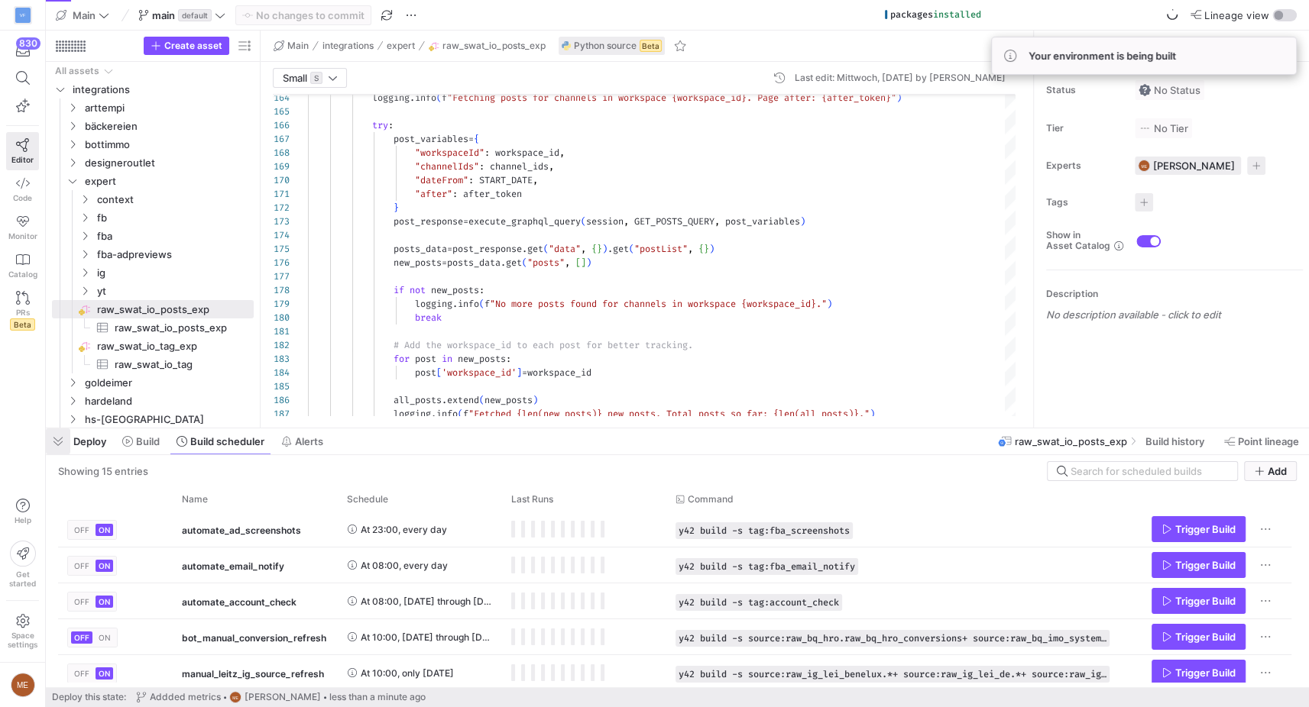
click at [58, 442] on span "button" at bounding box center [58, 442] width 24 height 26
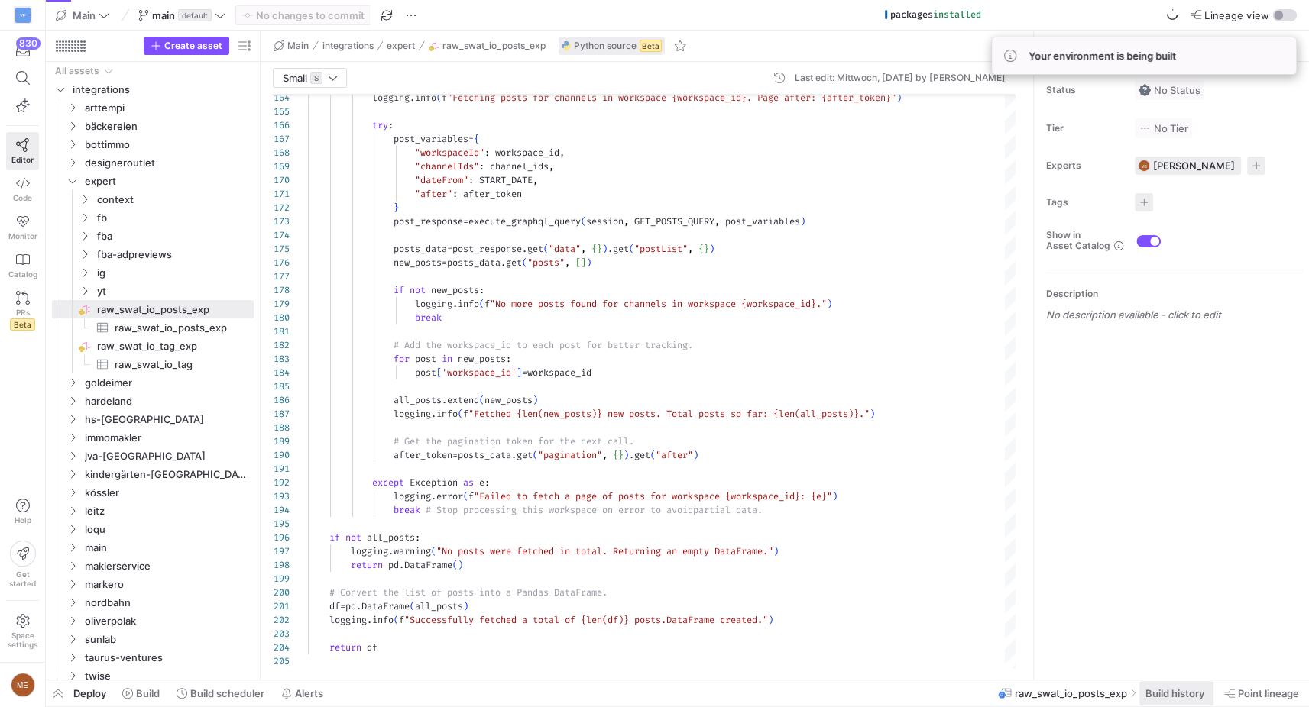
click at [1153, 695] on span "Build history" at bounding box center [1174, 694] width 59 height 12
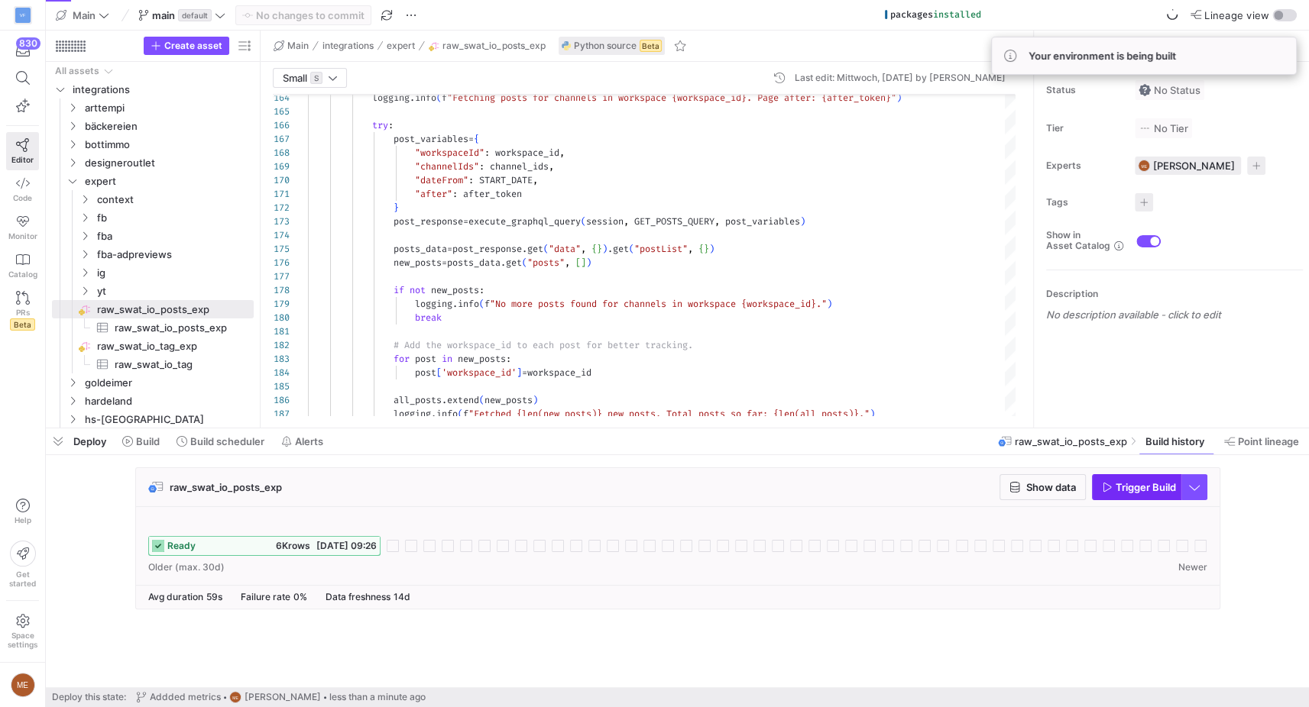
click at [1169, 493] on span "button" at bounding box center [1136, 487] width 88 height 24
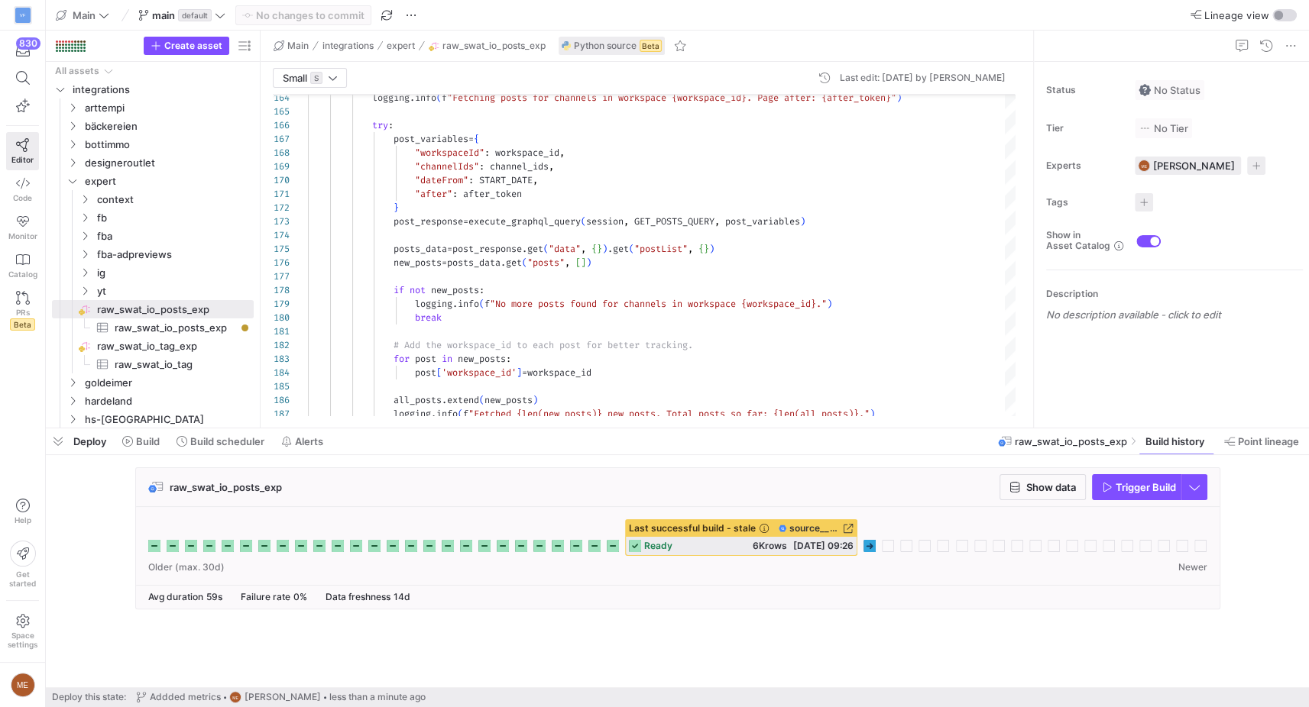
click at [908, 505] on div "raw_swat_io_posts_exp Show data Trigger Build" at bounding box center [677, 487] width 1083 height 39
click at [875, 547] on icon at bounding box center [869, 546] width 12 height 12
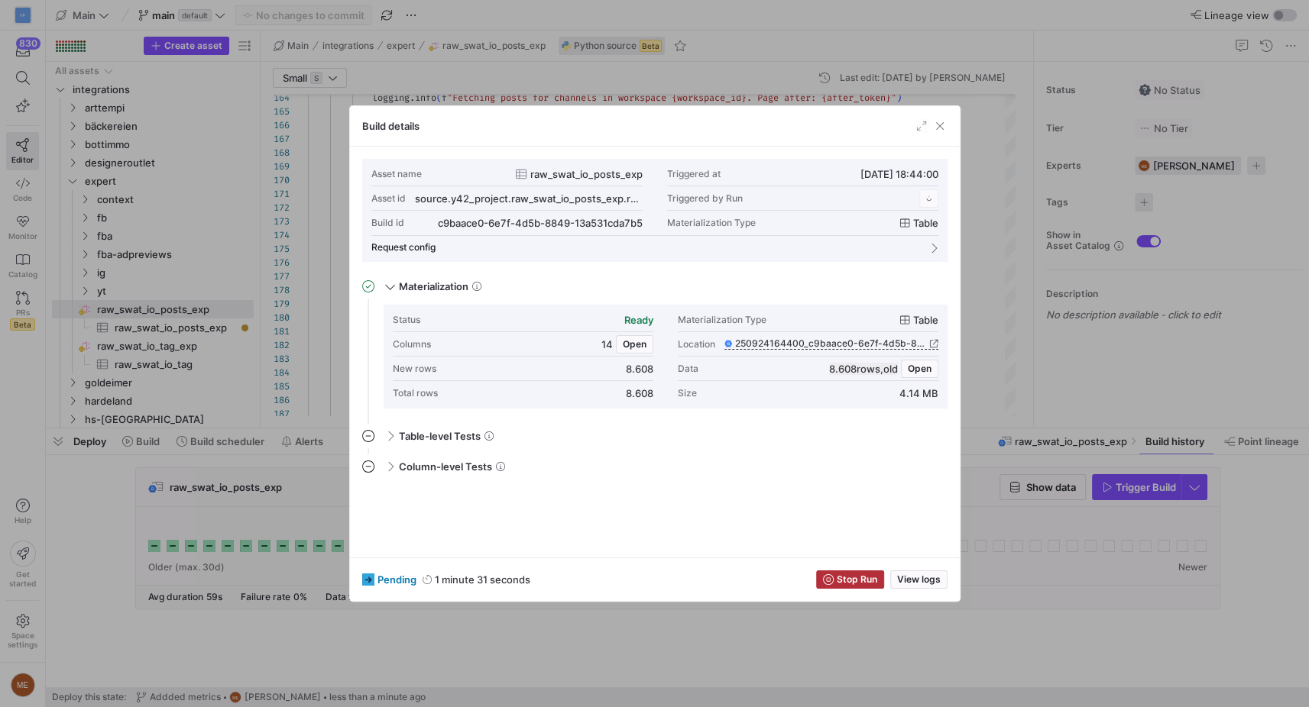
scroll to position [138, 0]
click at [1010, 590] on div at bounding box center [654, 353] width 1309 height 707
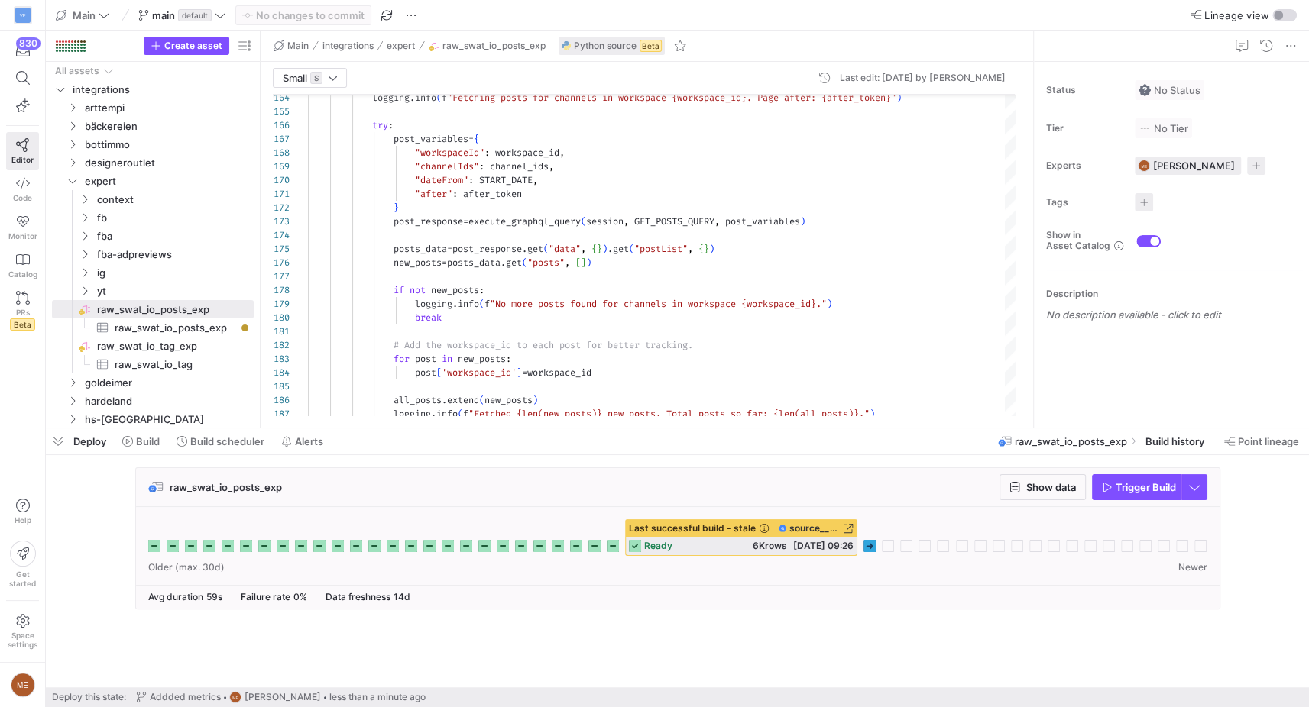
click at [872, 545] on g at bounding box center [869, 546] width 12 height 12
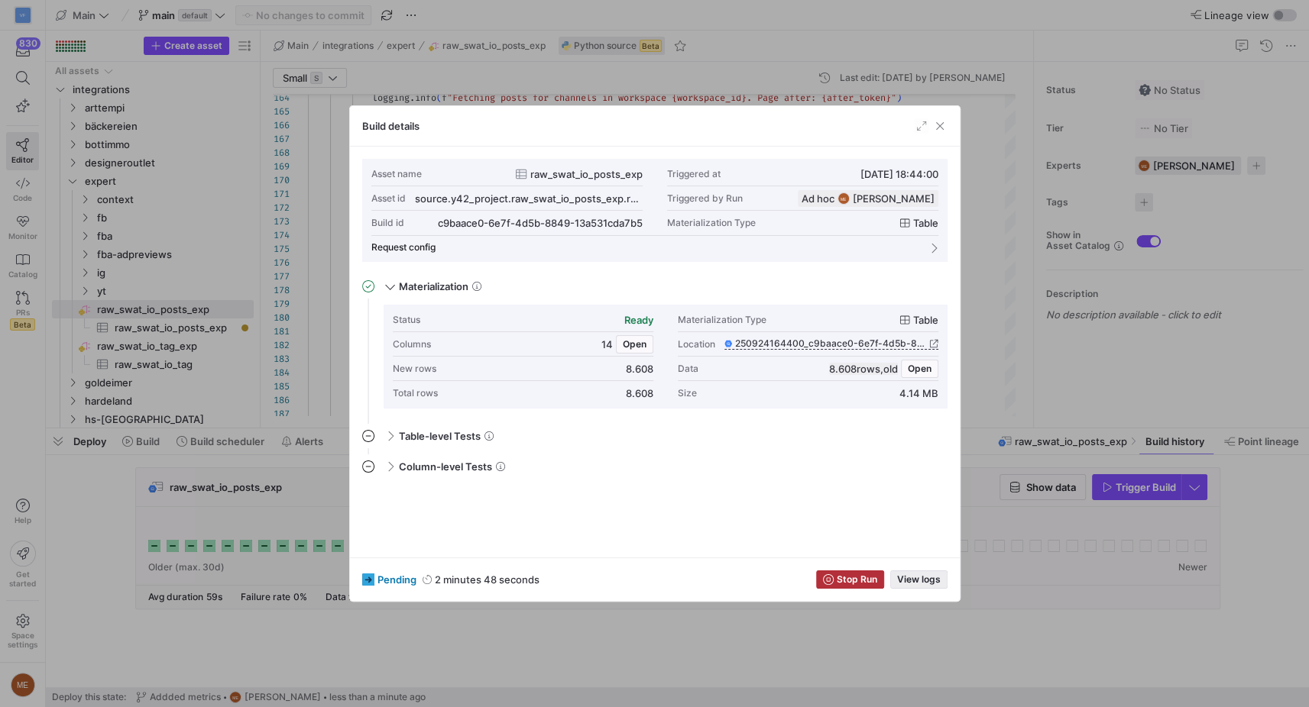
click at [921, 580] on span "View logs" at bounding box center [919, 579] width 44 height 11
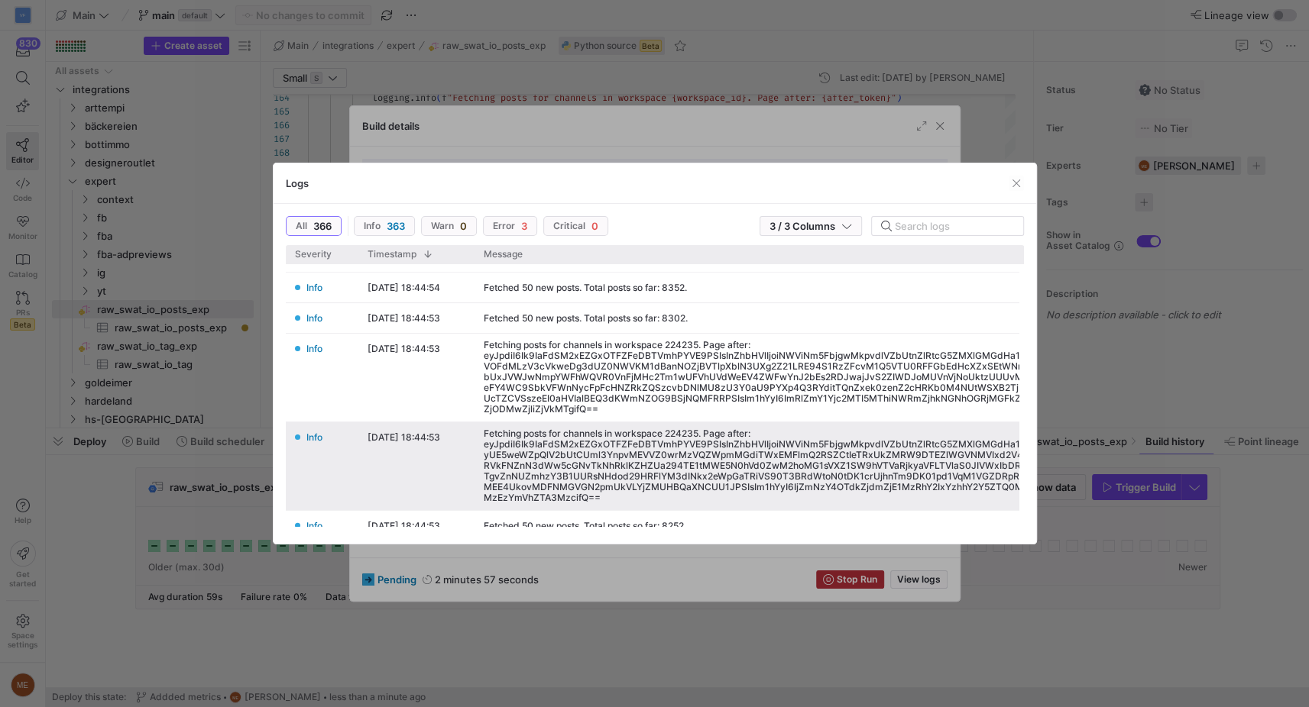
scroll to position [1066, 0]
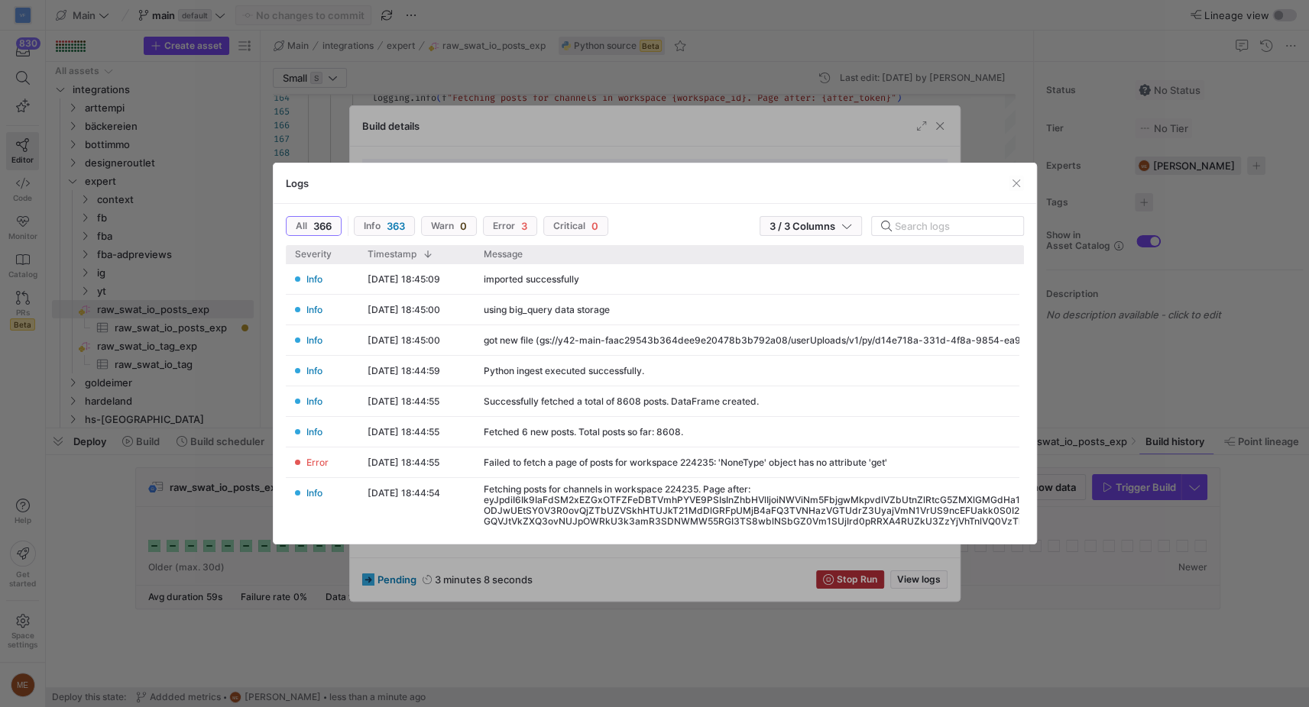
click at [1087, 667] on div at bounding box center [654, 353] width 1309 height 707
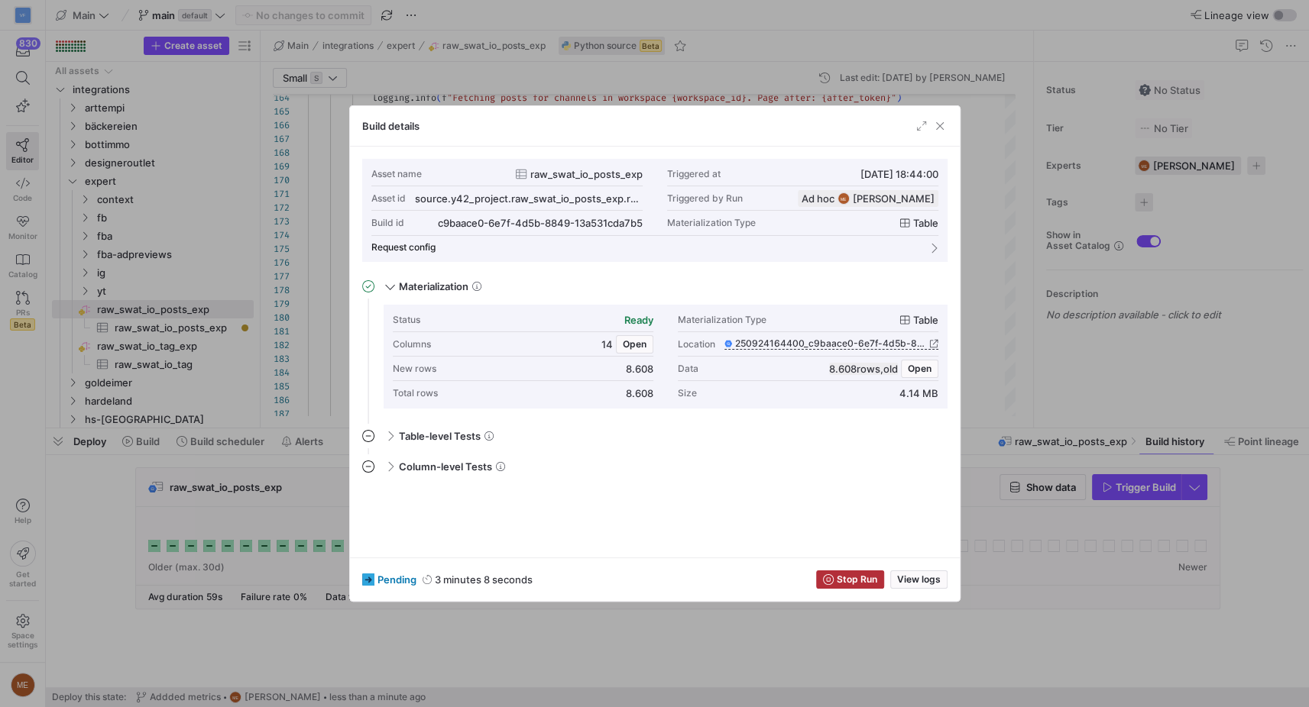
click at [1115, 665] on div at bounding box center [654, 353] width 1309 height 707
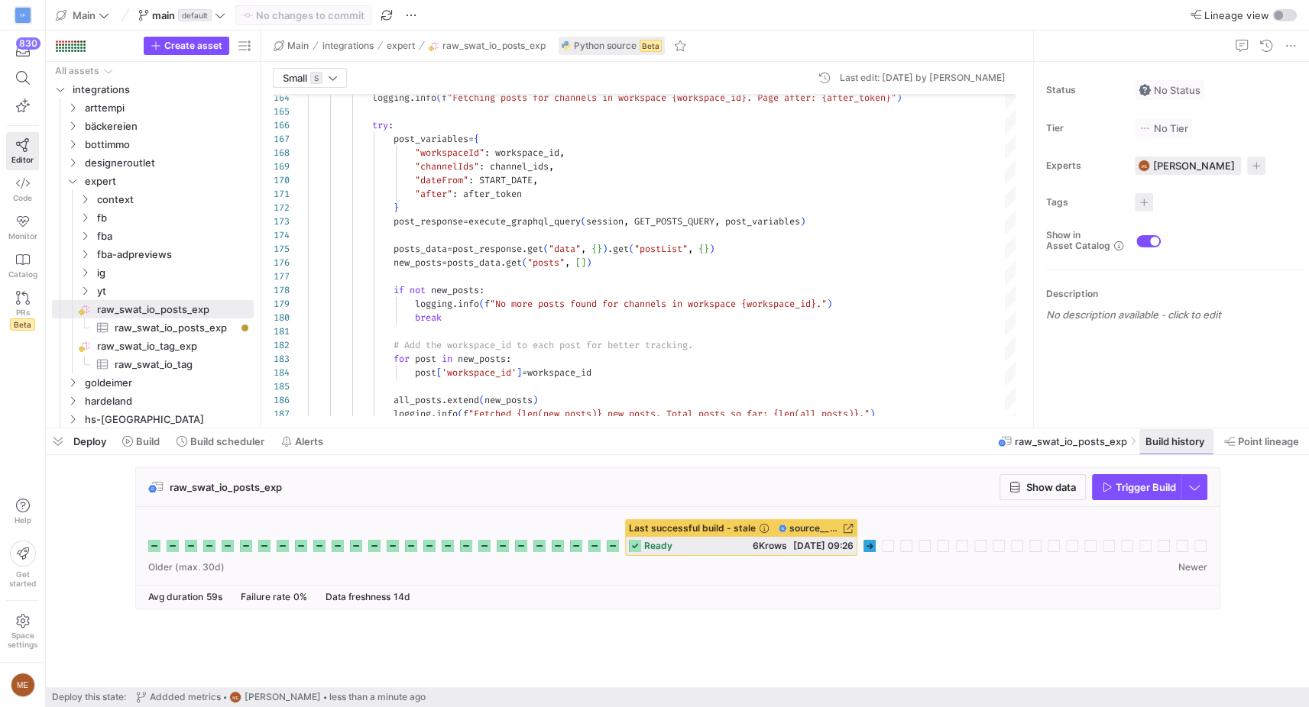
click at [1239, 448] on span at bounding box center [1261, 441] width 87 height 24
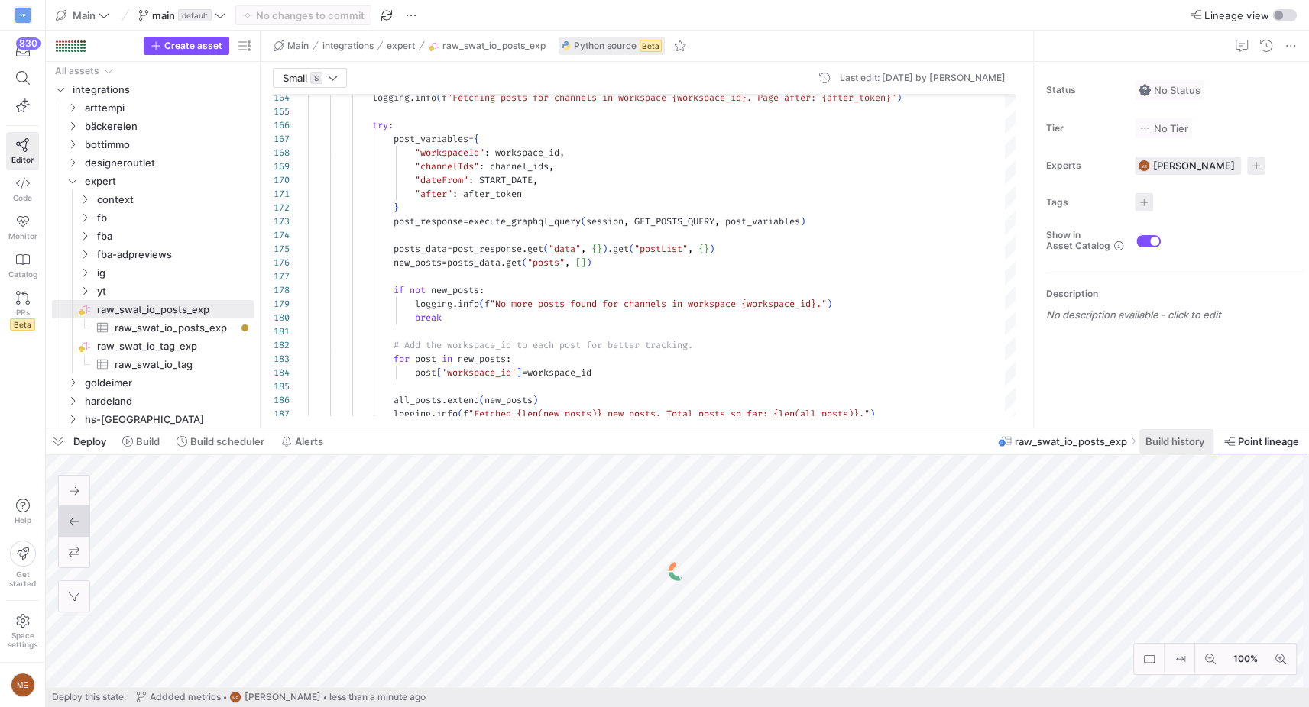
click at [1182, 449] on span at bounding box center [1176, 441] width 74 height 24
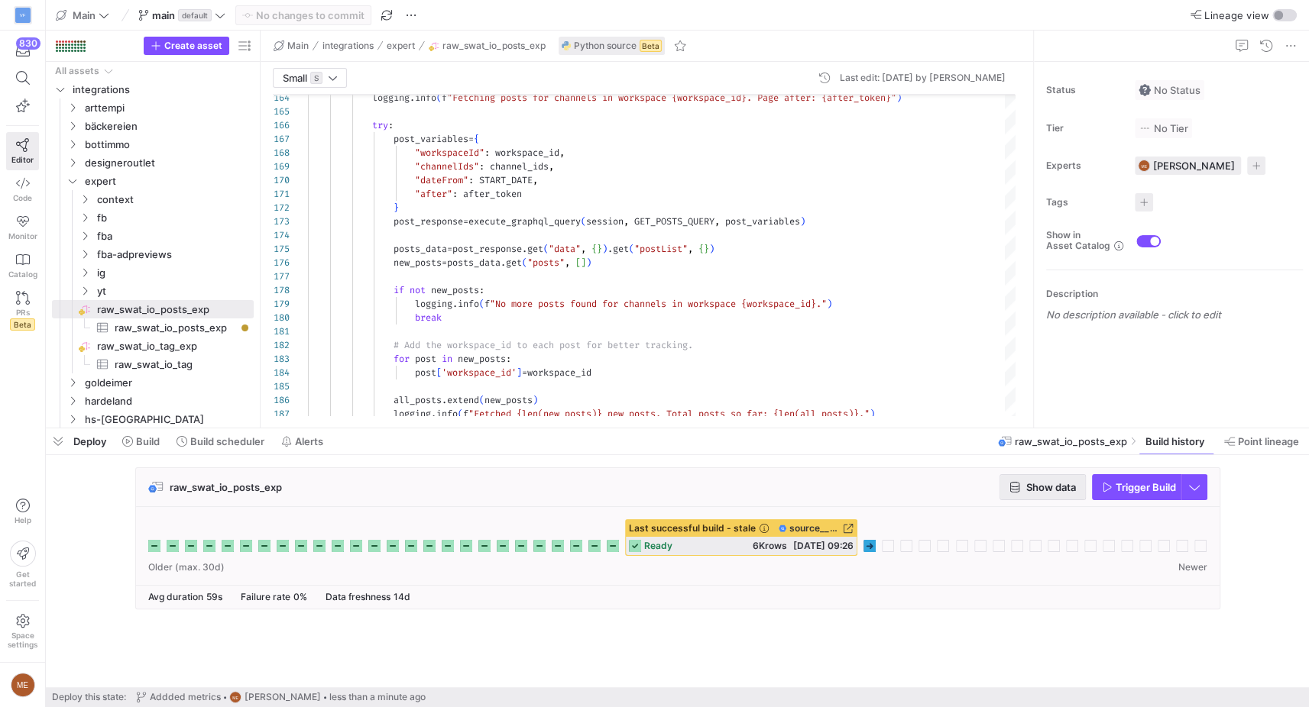
click at [1040, 492] on span "Show data" at bounding box center [1051, 487] width 50 height 12
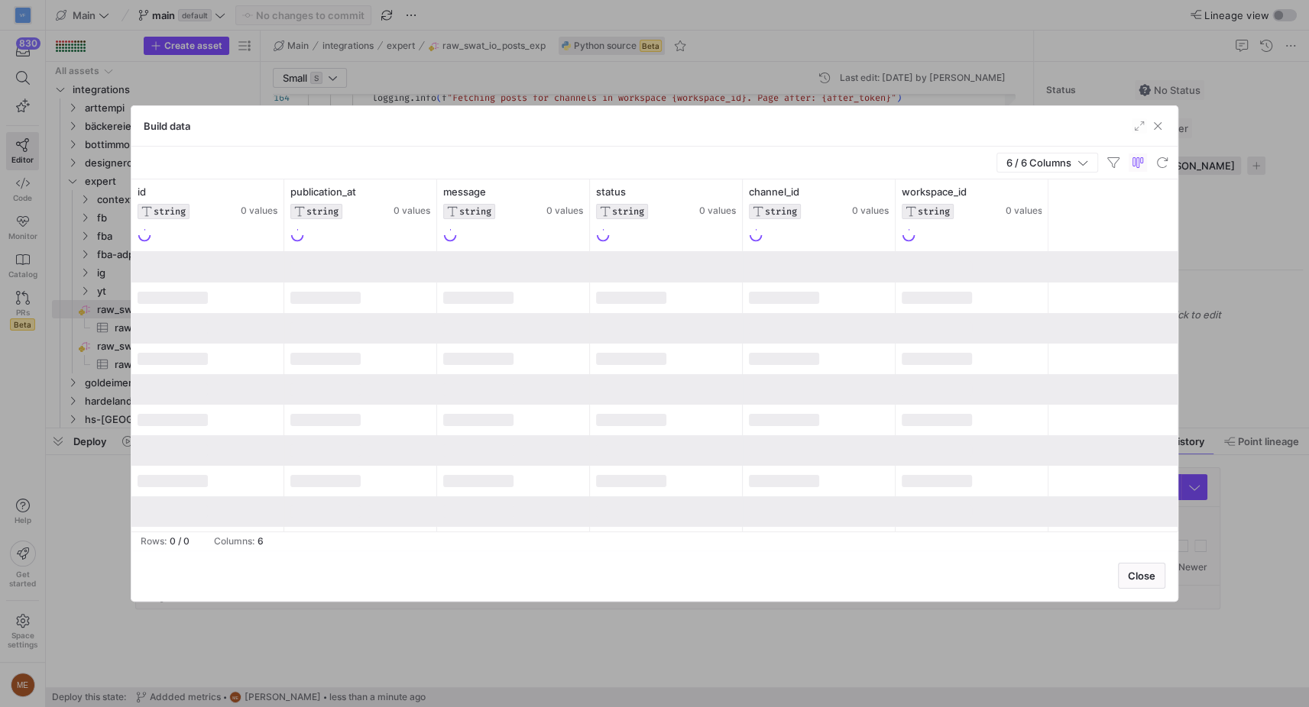
click at [817, 646] on div at bounding box center [654, 353] width 1309 height 707
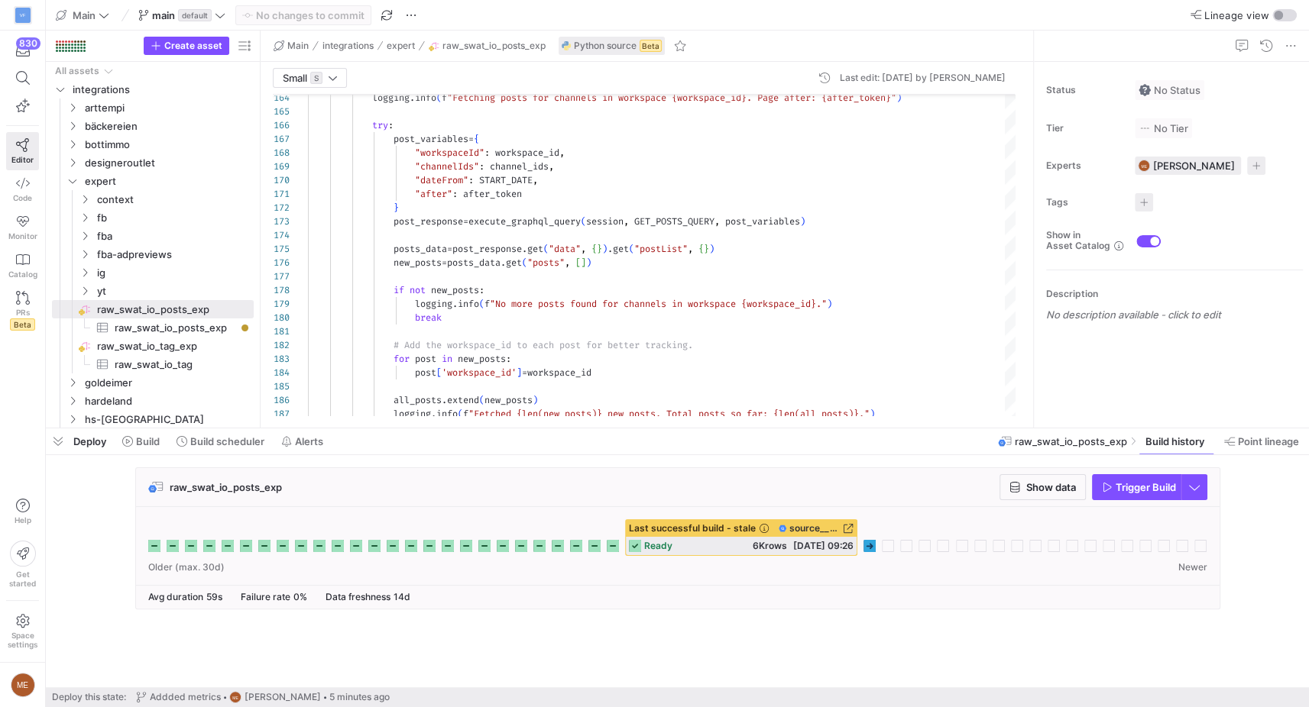
drag, startPoint x: 994, startPoint y: 659, endPoint x: 1050, endPoint y: 473, distance: 194.6
click at [994, 655] on cdk-virtual-scroll-viewport "raw_swat_io_posts_exp Show data Trigger Build" at bounding box center [677, 578] width 1263 height 220
click at [235, 445] on span "Build scheduler" at bounding box center [227, 441] width 74 height 12
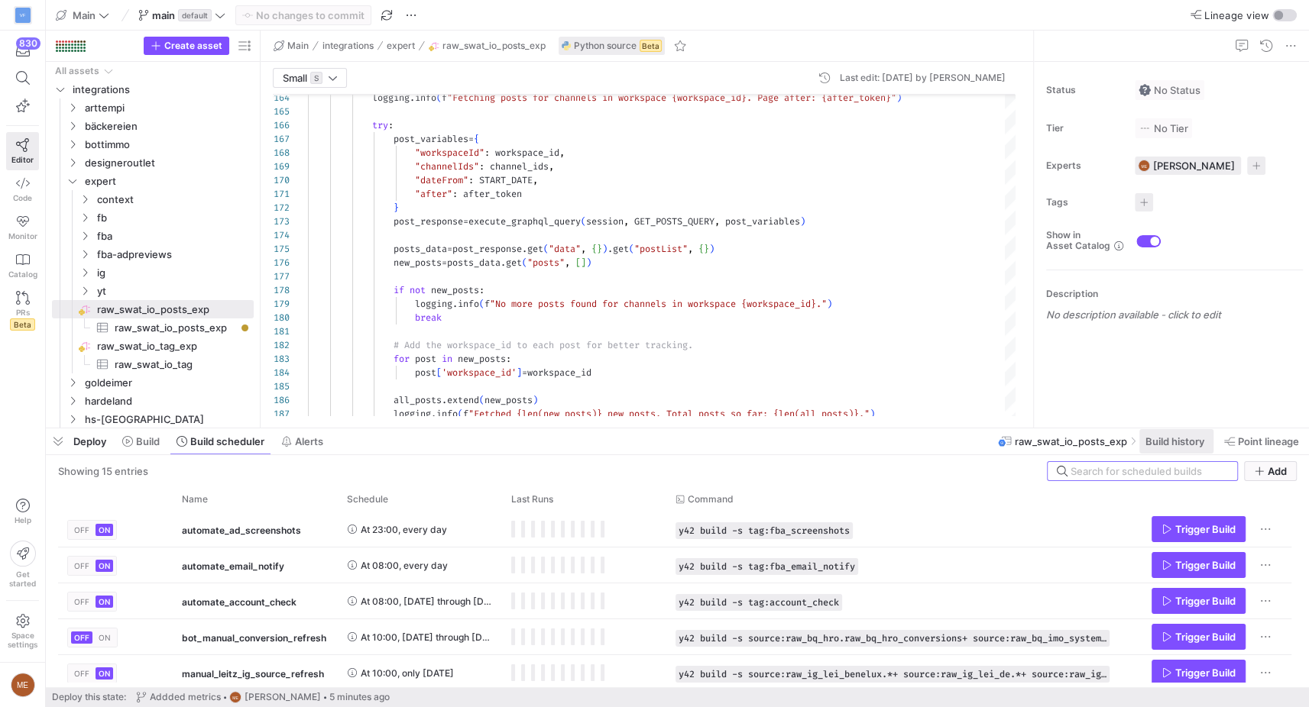
click at [1160, 445] on span "Build history" at bounding box center [1174, 441] width 59 height 12
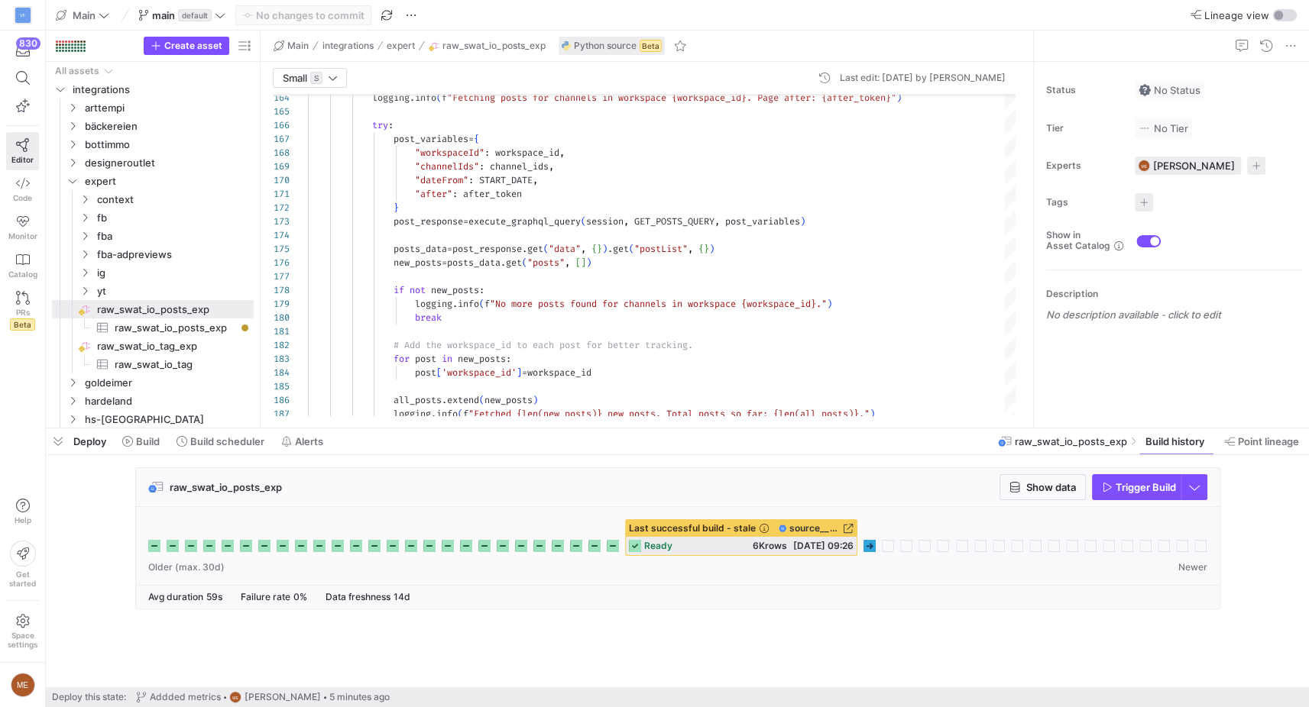
click at [869, 547] on g at bounding box center [869, 546] width 12 height 12
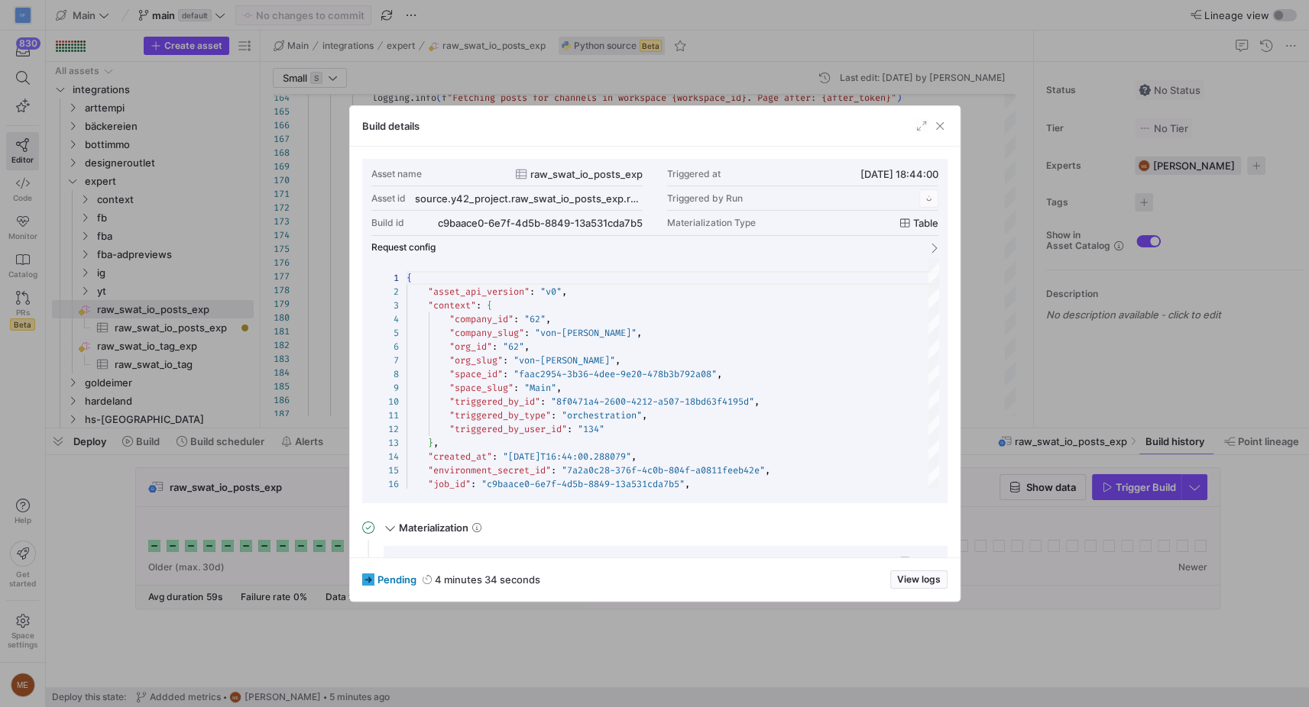
scroll to position [138, 0]
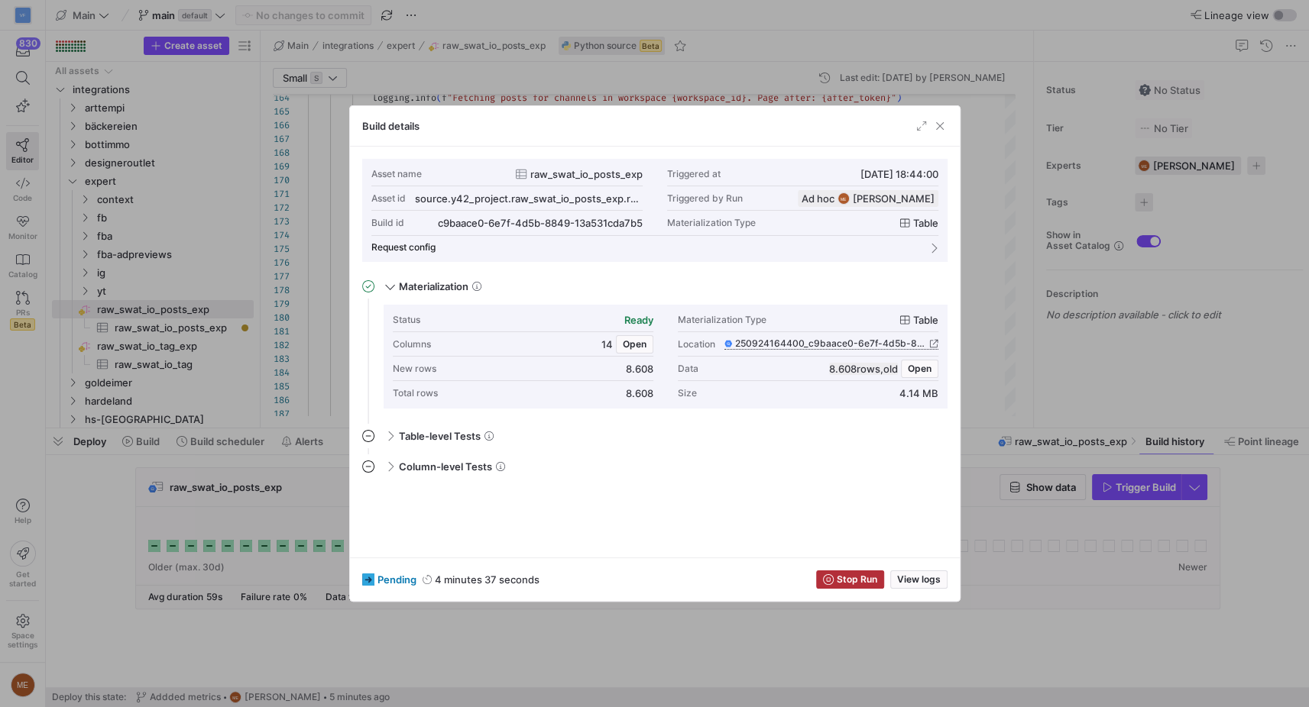
click at [897, 346] on span "250924164400_c9baace0-6e7f-4d5b-8849-13a531cda7b5" at bounding box center [830, 343] width 191 height 11
drag, startPoint x: 676, startPoint y: 530, endPoint x: 645, endPoint y: 612, distance: 87.3
click at [678, 530] on mat-expansion-panel "Column-level Tests This job has no column tests" at bounding box center [654, 500] width 585 height 91
click at [630, 633] on div at bounding box center [654, 353] width 1309 height 707
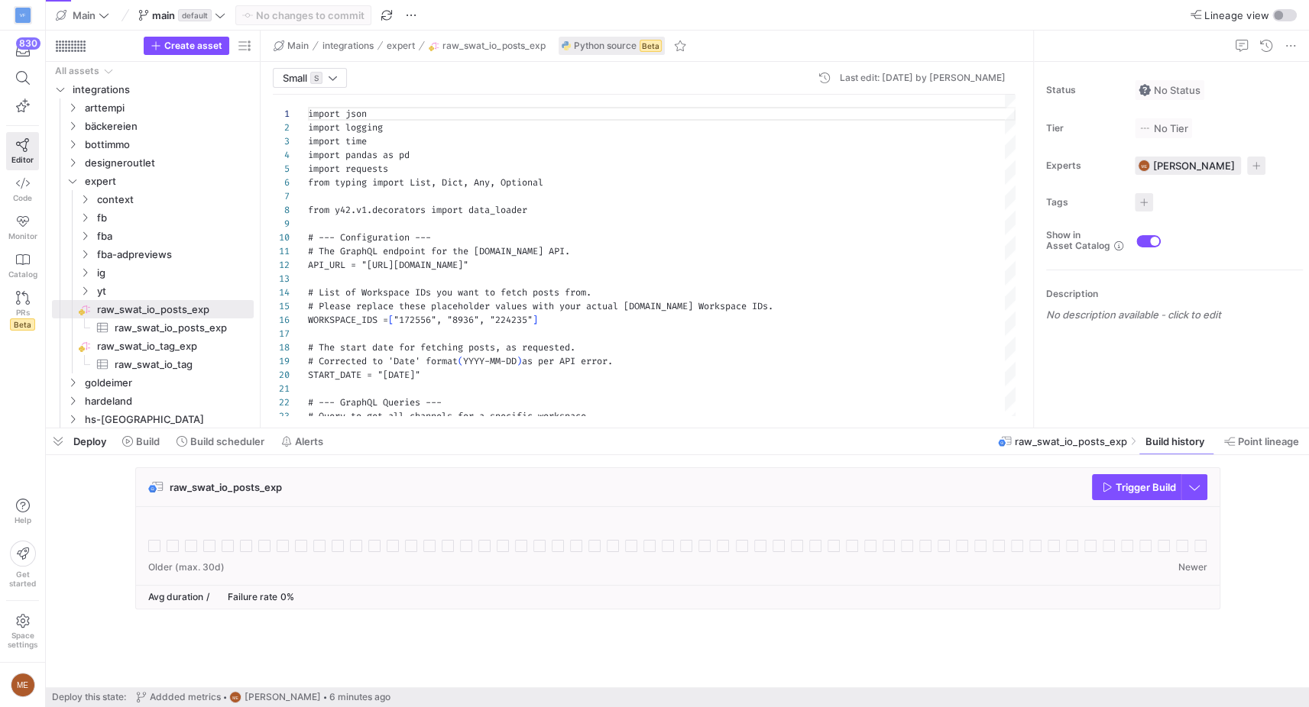
scroll to position [138, 0]
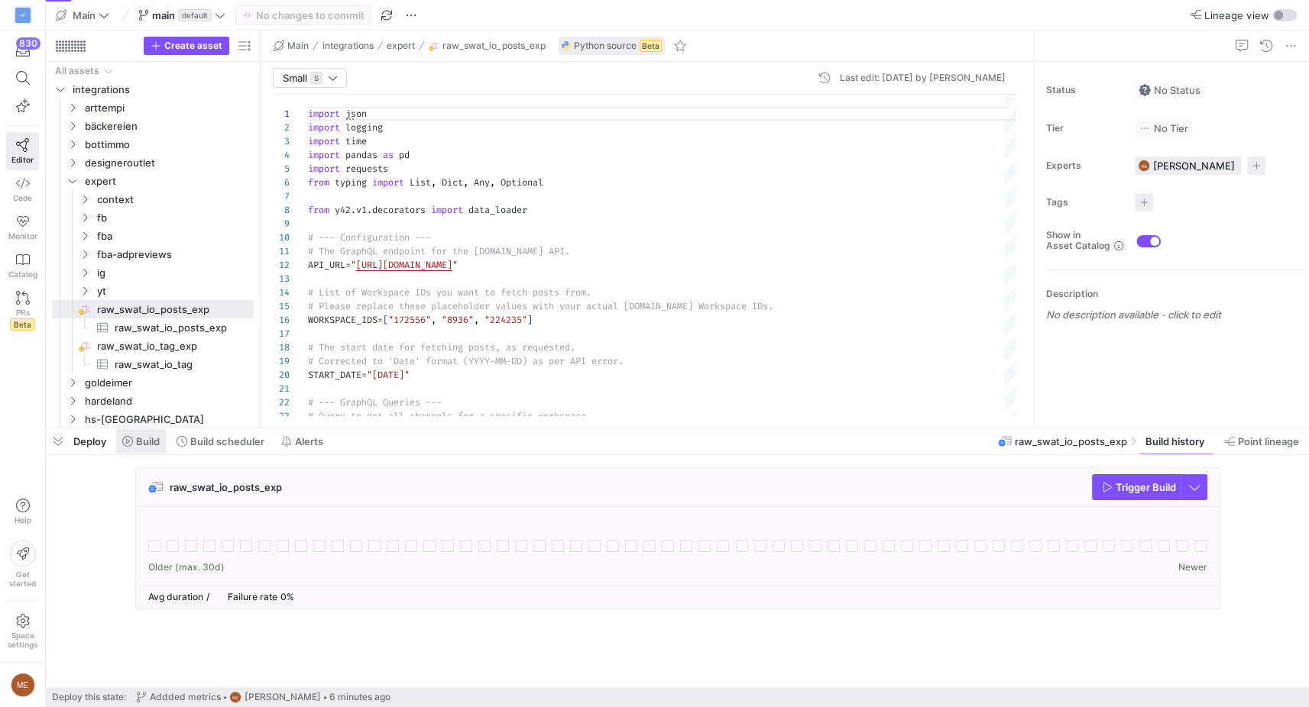
click at [164, 438] on span at bounding box center [141, 441] width 50 height 24
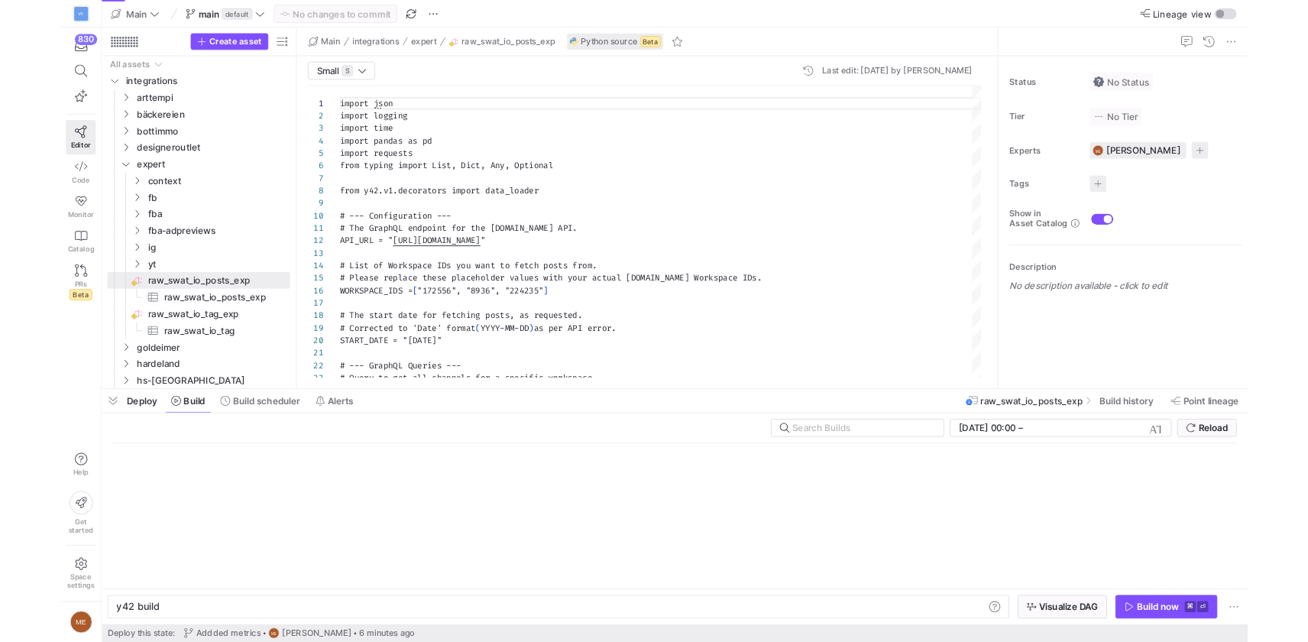
scroll to position [0, 46]
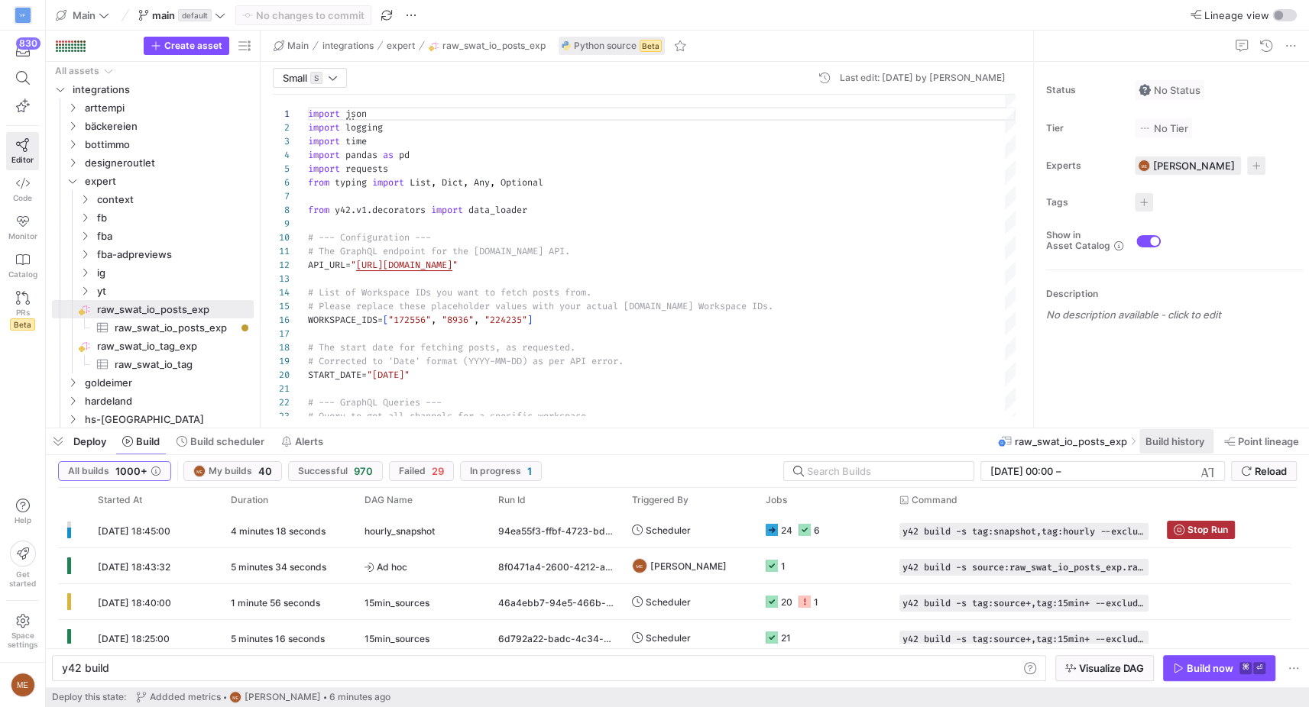
click at [1192, 445] on span "Build history" at bounding box center [1174, 441] width 59 height 12
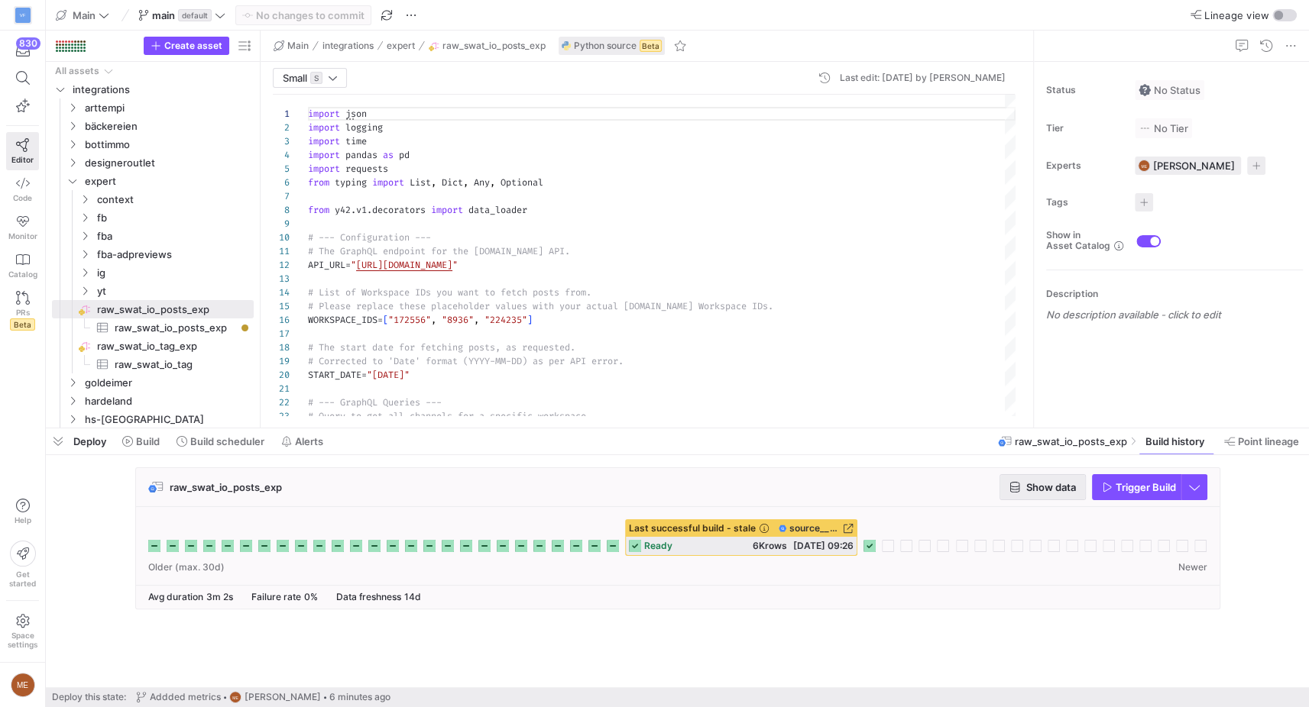
click at [1043, 495] on span "button" at bounding box center [1042, 487] width 85 height 24
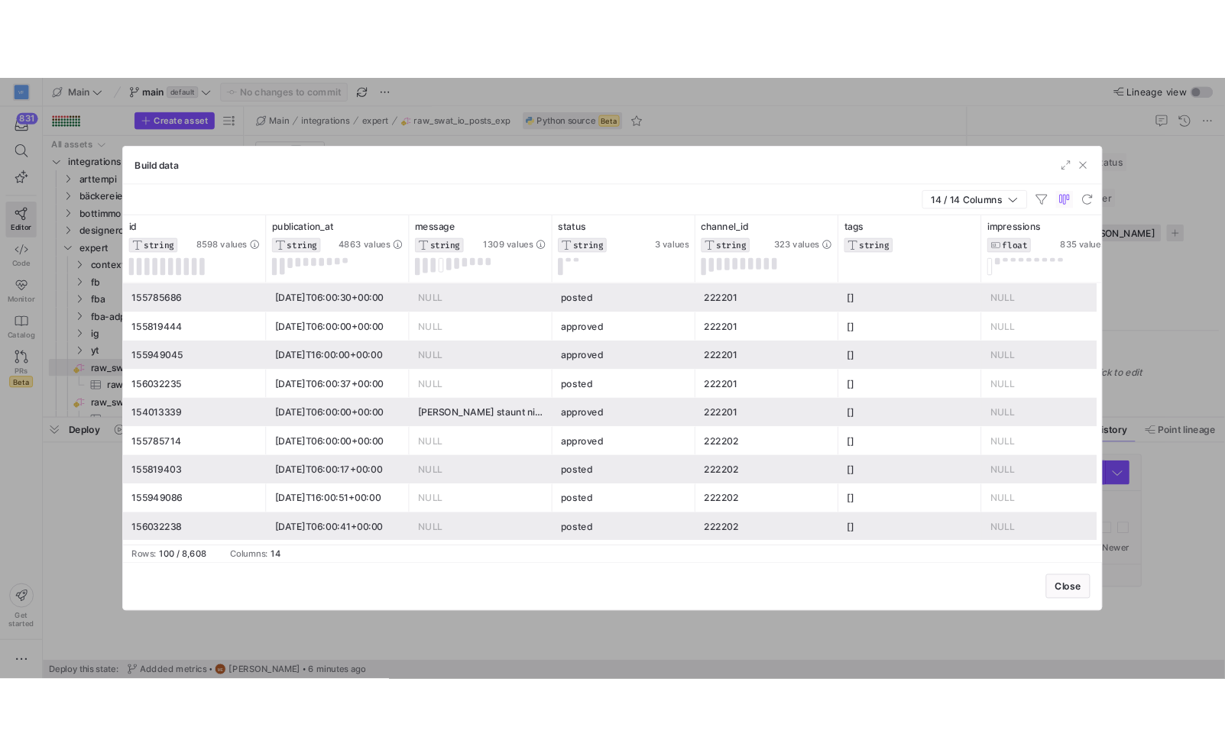
scroll to position [138, 0]
